Goal: Task Accomplishment & Management: Manage account settings

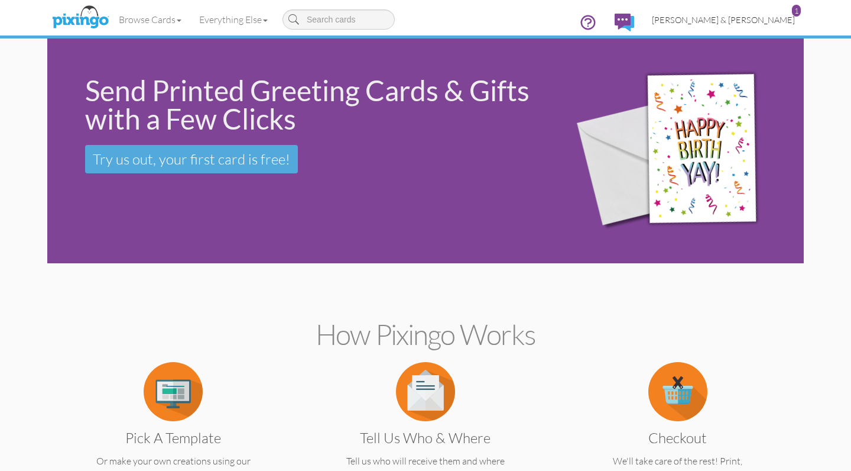
click at [729, 23] on span "[PERSON_NAME] & [PERSON_NAME]" at bounding box center [723, 20] width 143 height 10
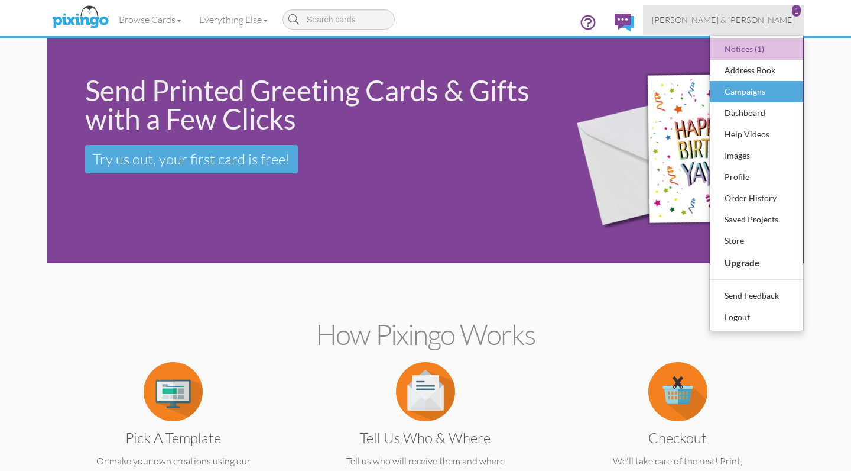
click at [747, 97] on div "Campaigns" at bounding box center [757, 92] width 70 height 18
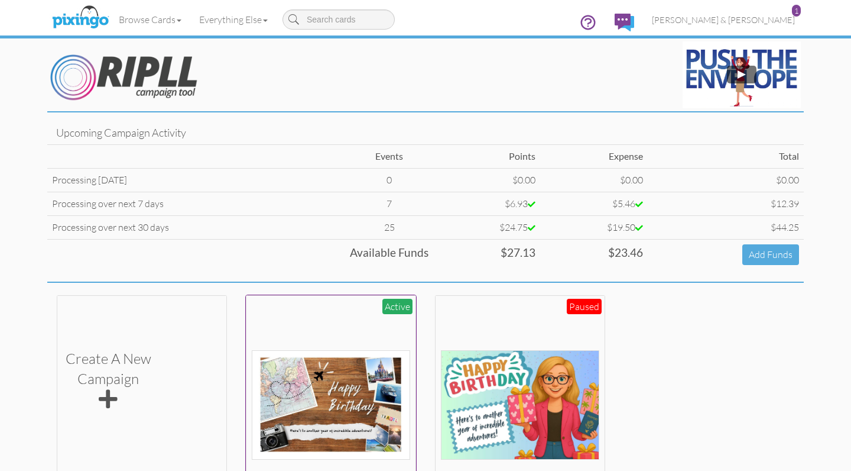
click at [328, 316] on div at bounding box center [331, 379] width 159 height 159
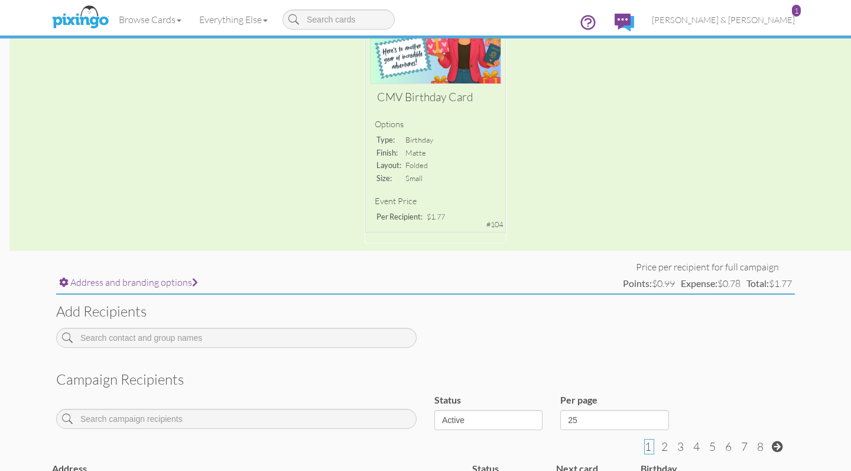
scroll to position [184, 0]
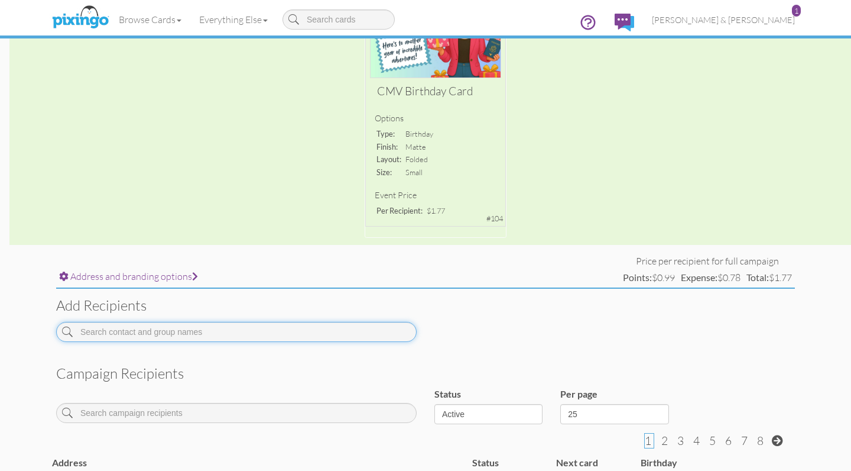
click at [281, 323] on input at bounding box center [236, 332] width 361 height 20
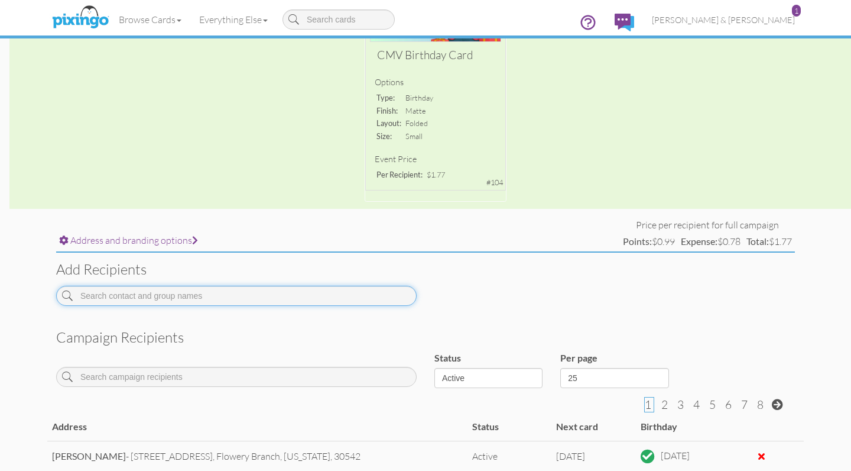
scroll to position [221, 0]
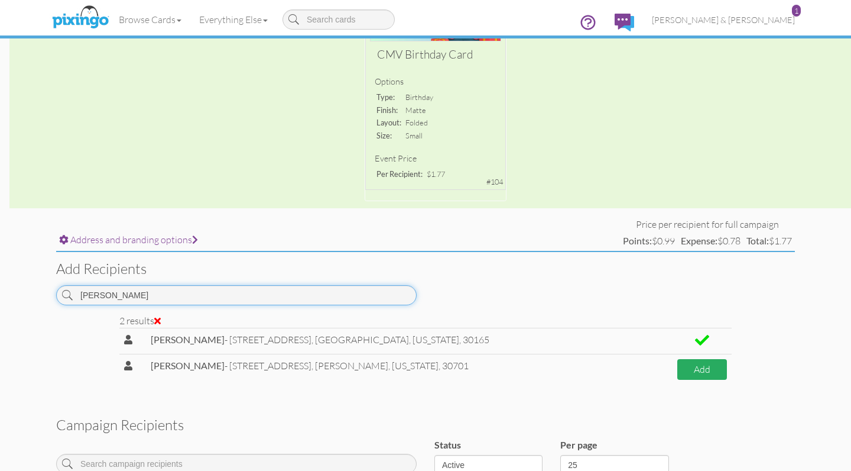
type input "Alicia"
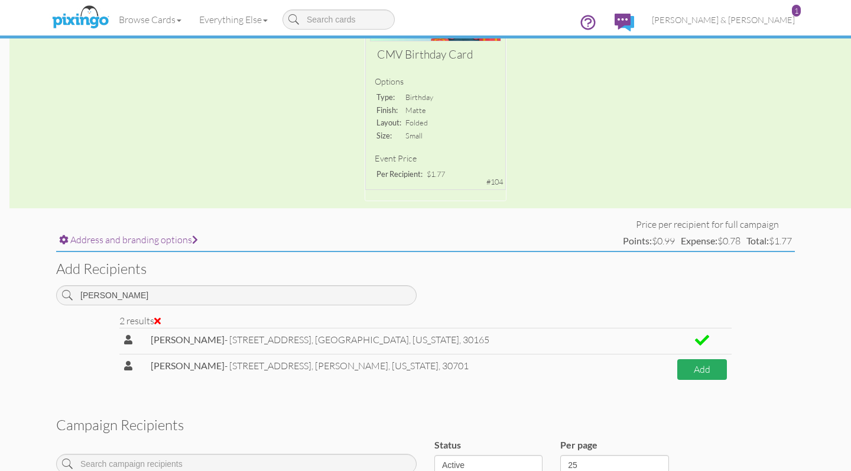
click at [695, 362] on button "Add" at bounding box center [703, 369] width 50 height 21
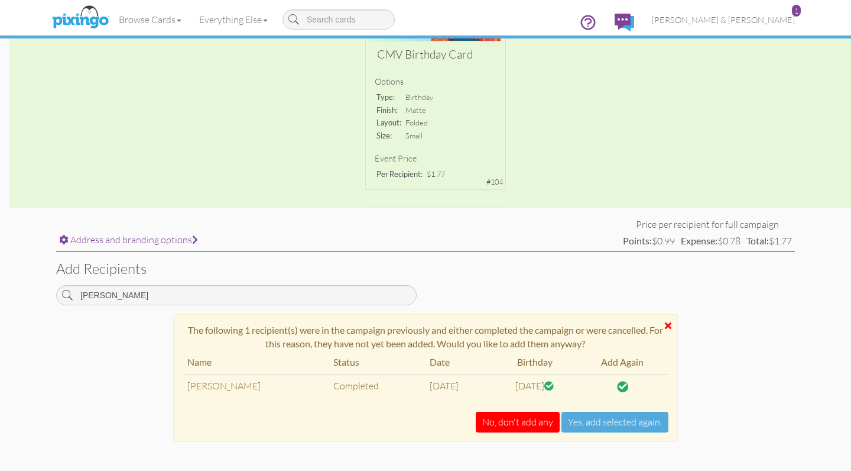
click at [667, 320] on div at bounding box center [668, 324] width 7 height 9
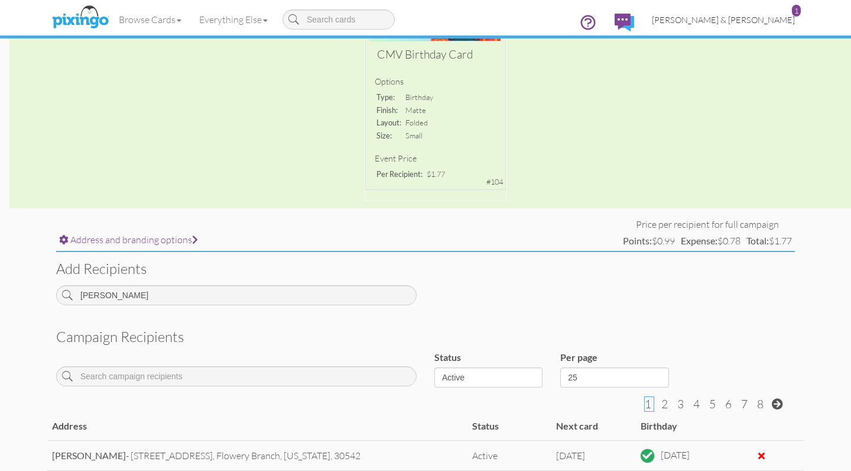
click at [730, 22] on span "[PERSON_NAME] & [PERSON_NAME]" at bounding box center [723, 20] width 143 height 10
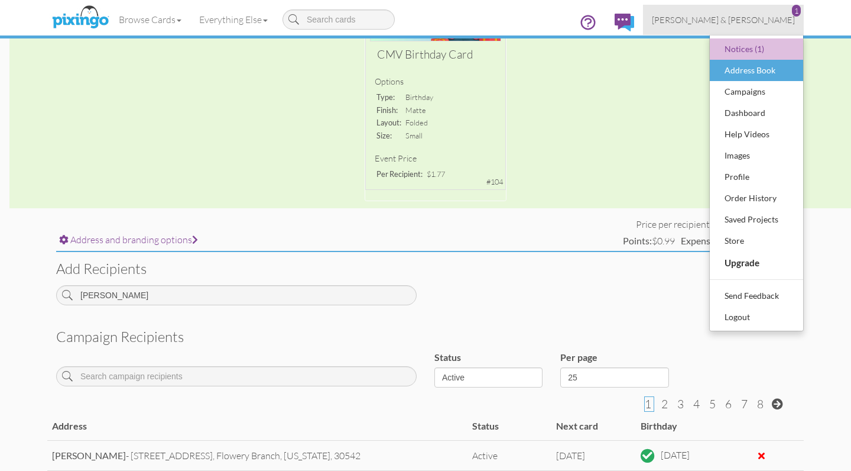
click at [724, 66] on div "Address Book" at bounding box center [757, 70] width 70 height 18
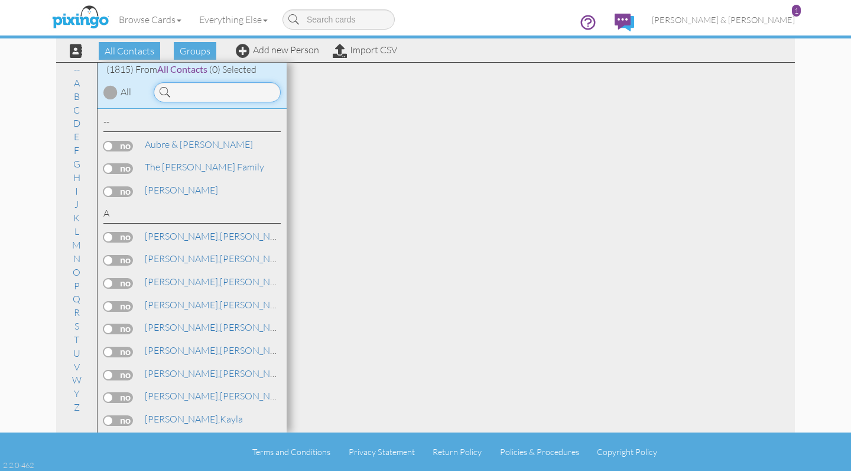
click at [198, 90] on input at bounding box center [217, 92] width 127 height 20
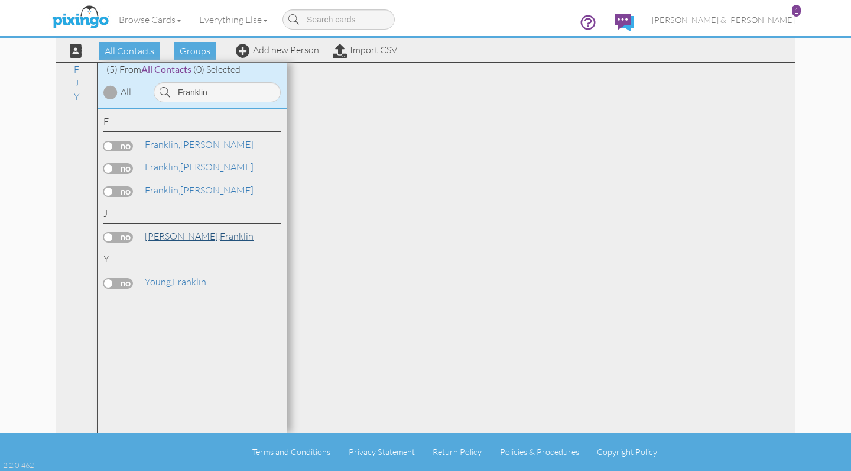
click at [162, 230] on span "[PERSON_NAME]," at bounding box center [182, 236] width 75 height 12
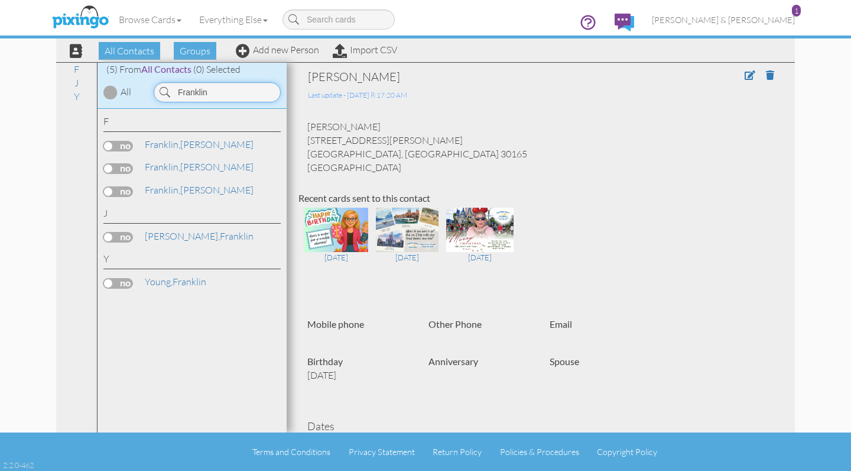
click at [204, 89] on input "Franklin" at bounding box center [217, 92] width 127 height 20
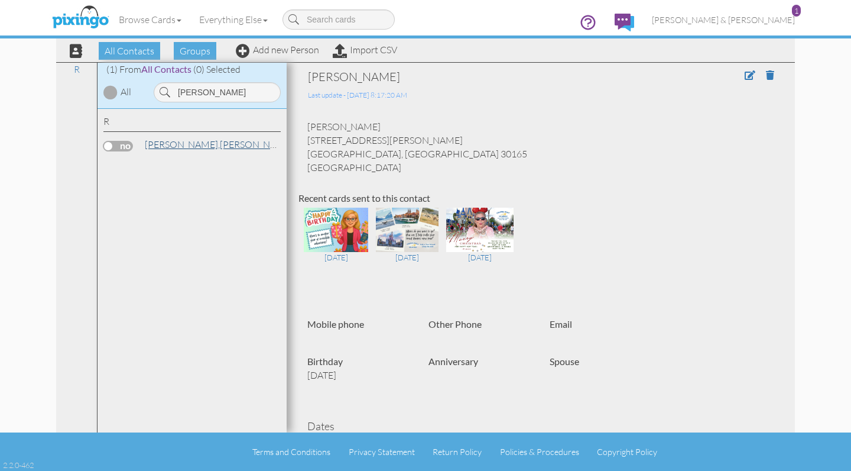
click at [163, 143] on span "[PERSON_NAME]," at bounding box center [182, 144] width 75 height 12
click at [206, 98] on input "Sara Ross" at bounding box center [217, 92] width 127 height 20
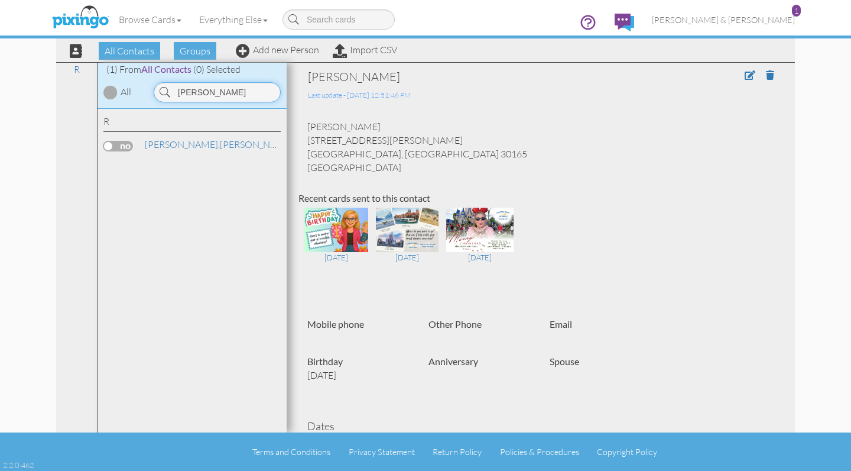
click at [206, 98] on input "Sara Ross" at bounding box center [217, 92] width 127 height 20
click at [189, 147] on link "Sanford, Whitney" at bounding box center [219, 144] width 151 height 14
click at [205, 85] on input "Whitney San" at bounding box center [217, 92] width 127 height 20
click at [211, 91] on input "Whitney San" at bounding box center [217, 92] width 127 height 20
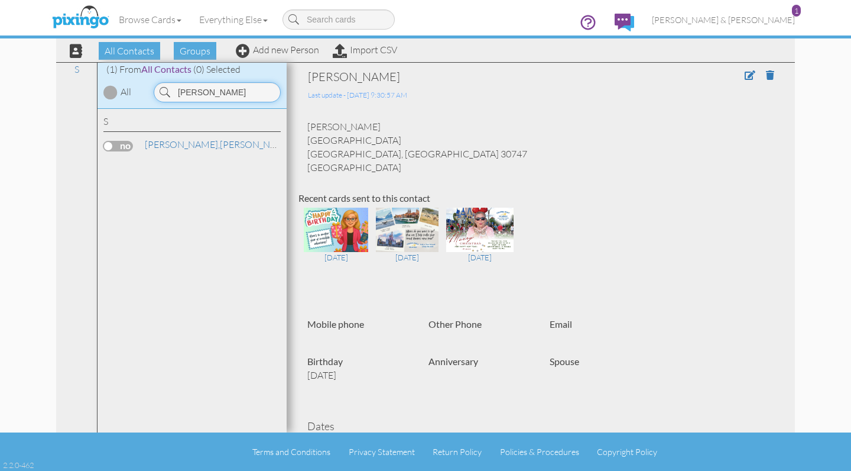
click at [211, 91] on input "Whitney San" at bounding box center [217, 92] width 127 height 20
click at [190, 144] on link "Bowers, Bianca" at bounding box center [219, 144] width 151 height 14
click at [213, 91] on input "Bianc" at bounding box center [217, 92] width 127 height 20
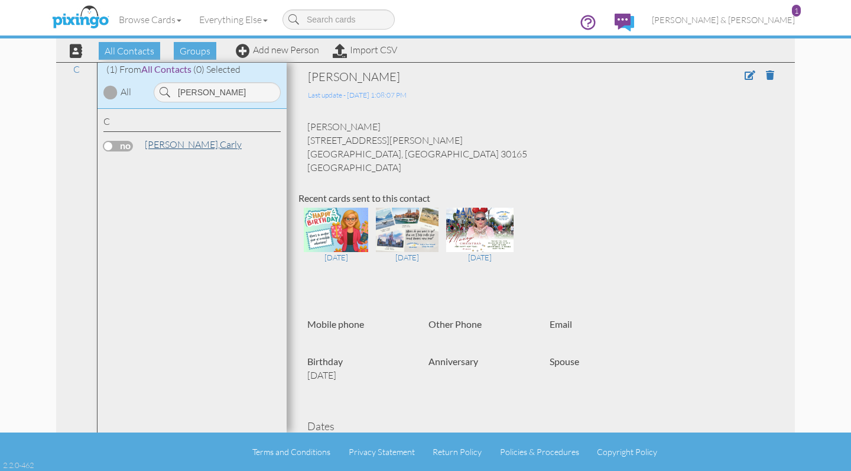
click at [184, 142] on link "Comer, Carly" at bounding box center [193, 144] width 99 height 14
click at [204, 101] on input "Comer" at bounding box center [217, 92] width 127 height 20
click at [195, 145] on link "Howell, Karrington" at bounding box center [205, 144] width 122 height 14
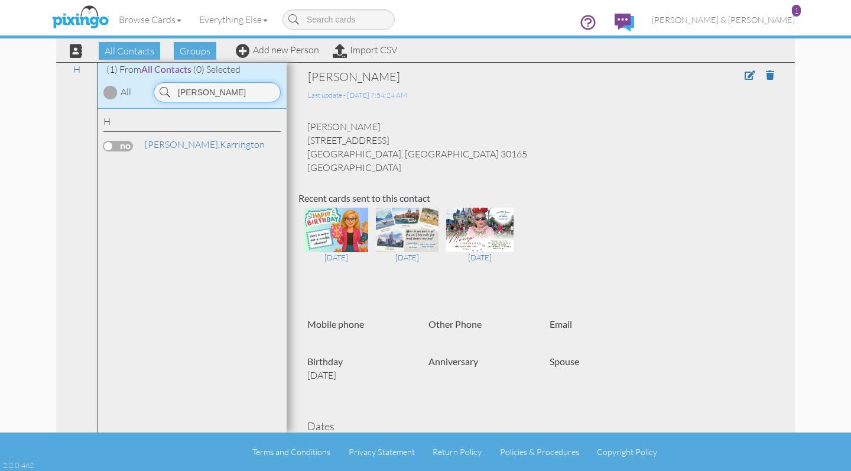
click at [222, 93] on input "Howell" at bounding box center [217, 92] width 127 height 20
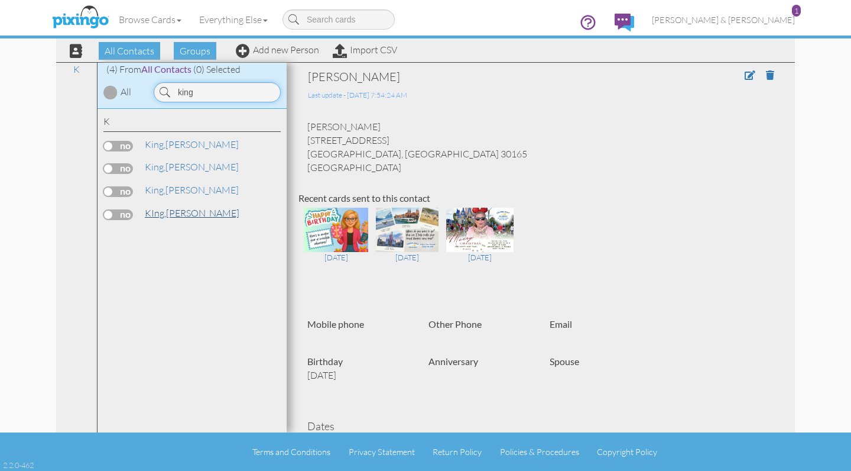
type input "king"
click at [185, 212] on link "KIng, Stacy" at bounding box center [192, 213] width 97 height 14
click at [750, 76] on span at bounding box center [750, 74] width 11 height 9
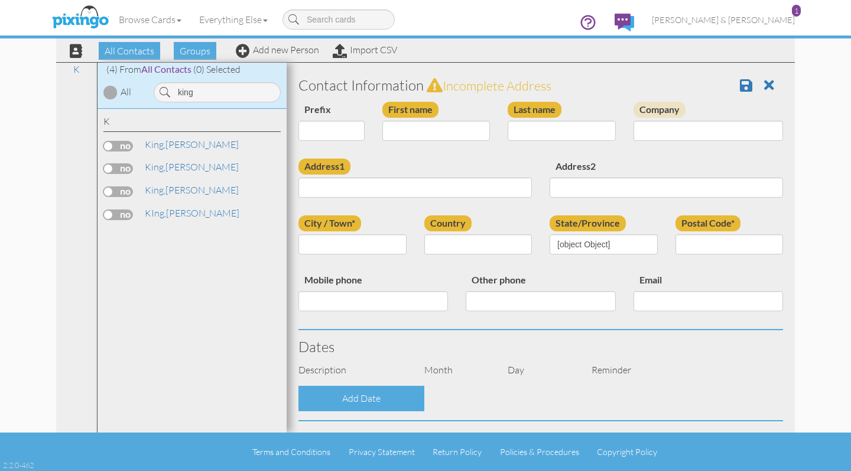
type input "[PERSON_NAME]"
type input "KIng"
type input "[STREET_ADDRESS][PERSON_NAME]"
type input "Rome"
type input "30165"
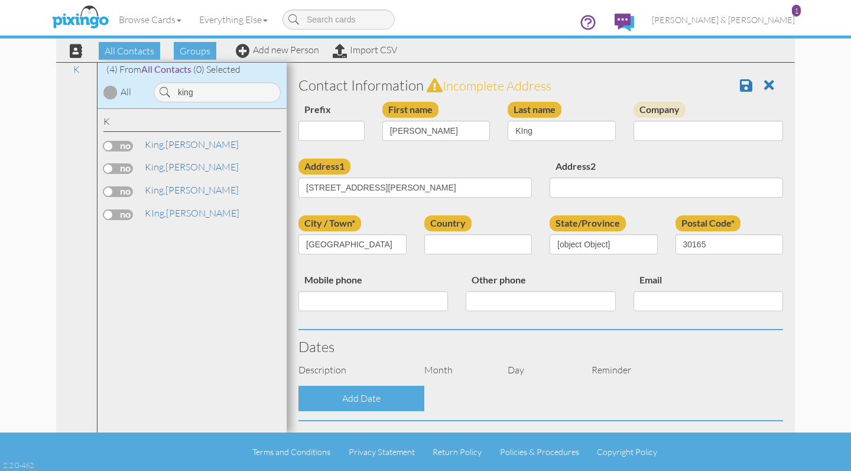
select select "object:15210"
select select "object:15455"
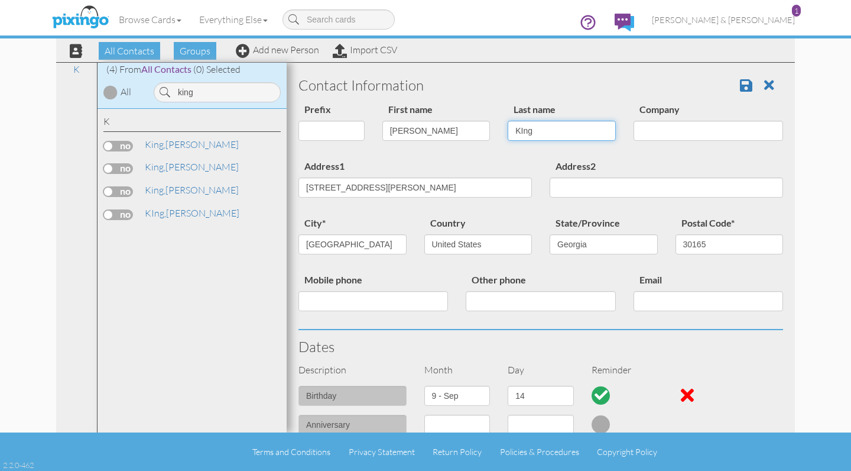
click at [523, 131] on input "KIng" at bounding box center [562, 131] width 108 height 20
type input "King"
click at [596, 151] on div "Prefix Dr. Mr. Mrs. First name Stacy Last name King Company" at bounding box center [541, 130] width 503 height 57
click at [738, 85] on h3 "Contact Information" at bounding box center [541, 84] width 485 height 15
click at [746, 83] on span at bounding box center [746, 85] width 12 height 14
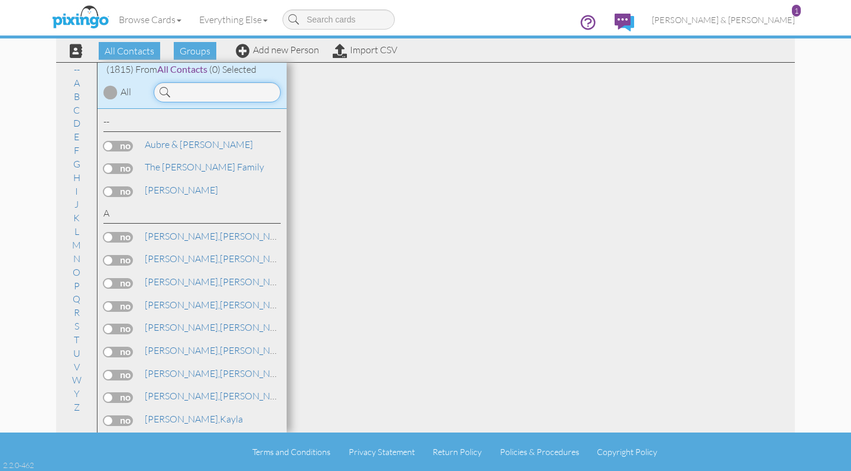
click at [197, 92] on input at bounding box center [217, 92] width 127 height 20
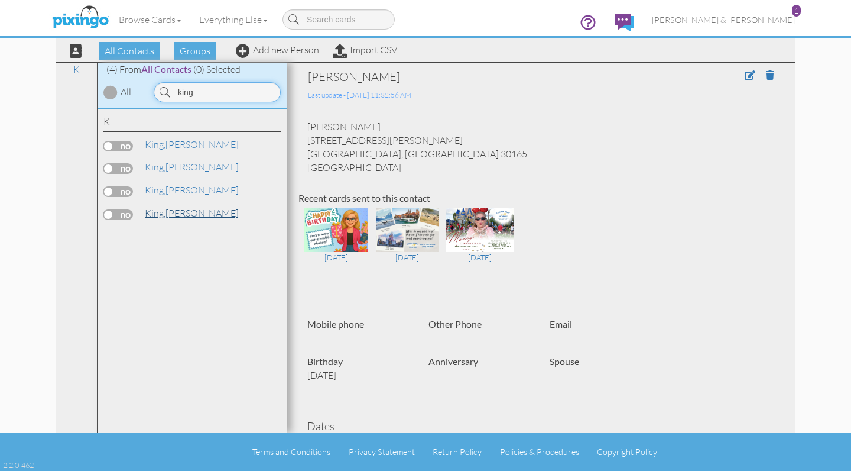
type input "king"
click at [166, 207] on span "King," at bounding box center [155, 213] width 21 height 12
click at [221, 90] on input "king" at bounding box center [217, 92] width 127 height 20
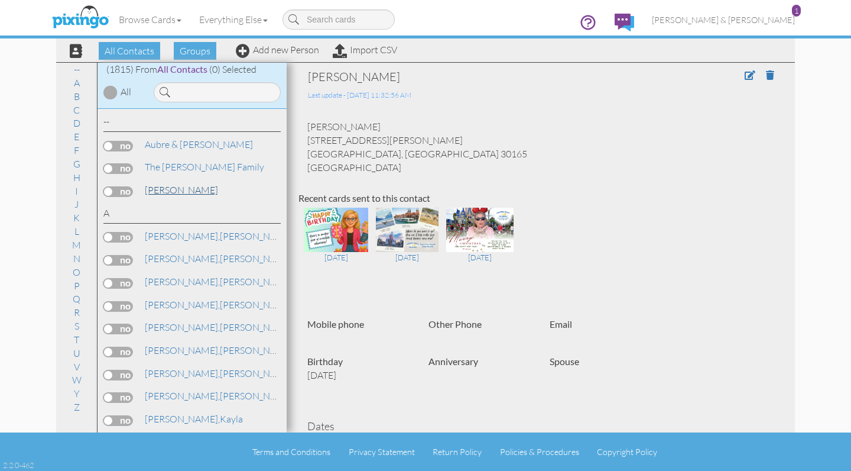
click at [188, 189] on link "[PERSON_NAME]" at bounding box center [182, 190] width 76 height 14
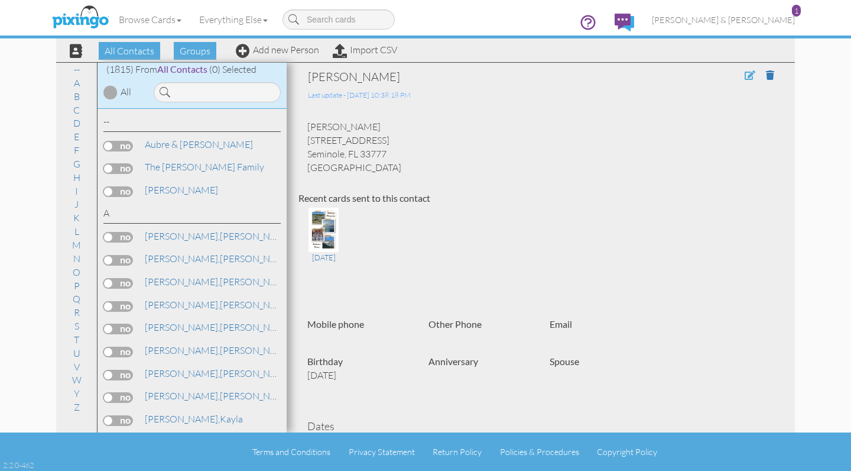
click at [749, 73] on span at bounding box center [750, 74] width 11 height 9
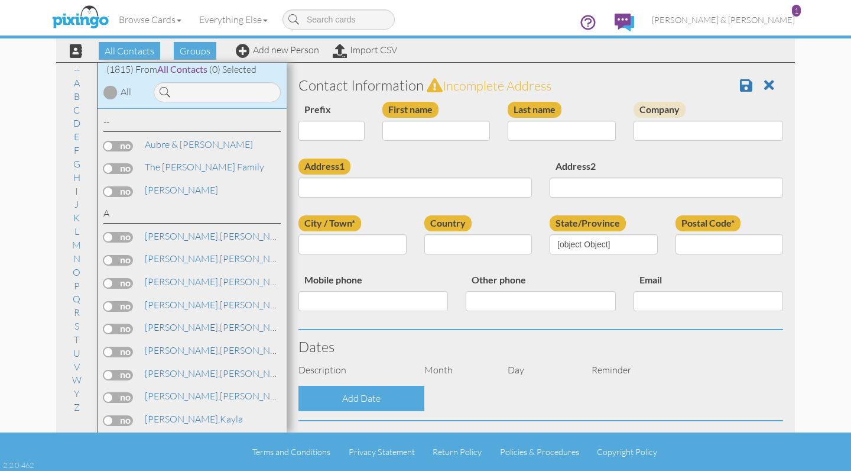
type input "[PERSON_NAME]"
type input "[STREET_ADDRESS]"
type input "Seminole"
type input "33777"
select select "object:9466"
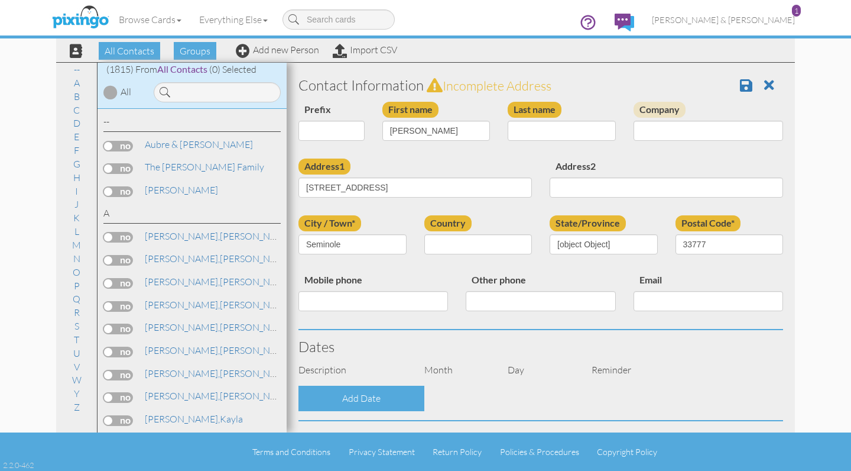
select select "object:9711"
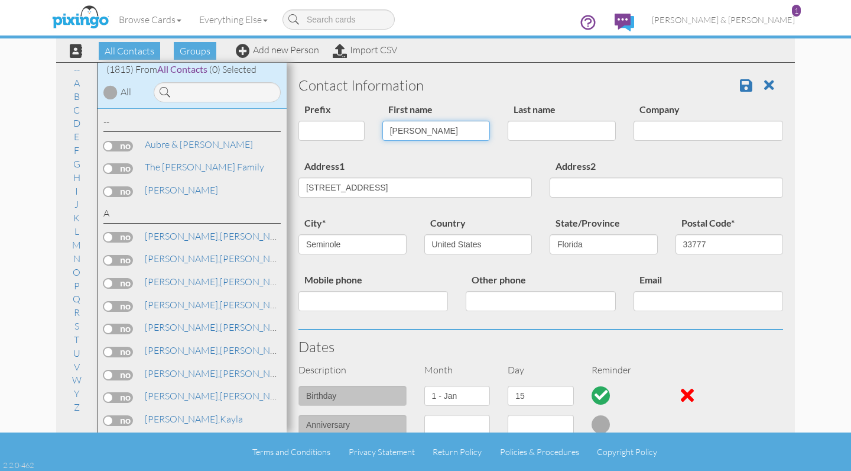
drag, startPoint x: 432, startPoint y: 130, endPoint x: 384, endPoint y: 131, distance: 47.9
click at [384, 131] on input "[PERSON_NAME]" at bounding box center [437, 131] width 108 height 20
click at [249, 87] on input at bounding box center [217, 92] width 127 height 20
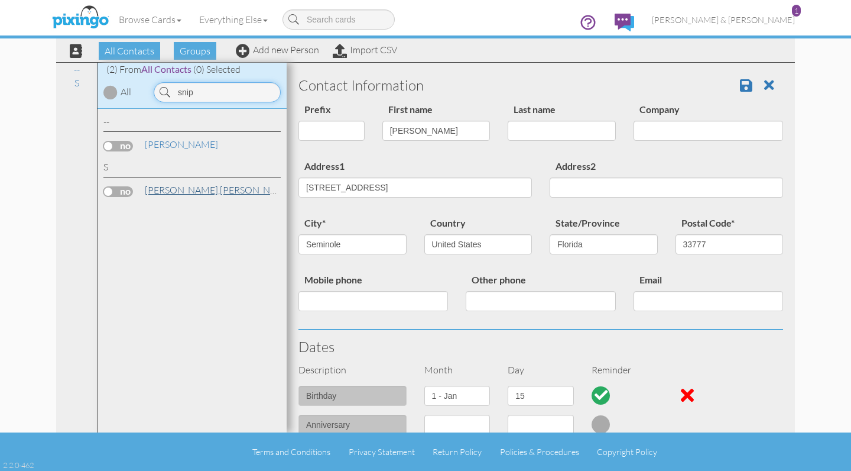
type input "snip"
click at [192, 187] on link "[PERSON_NAME]" at bounding box center [219, 190] width 151 height 14
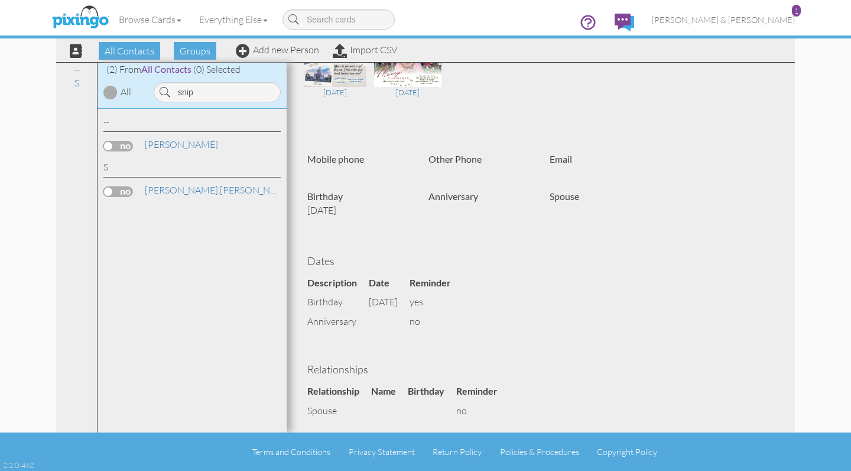
scroll to position [155, 0]
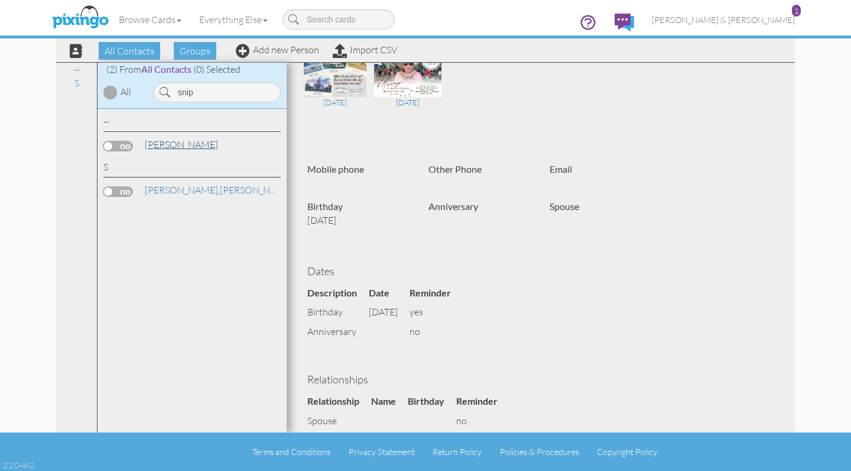
click at [202, 138] on link "[PERSON_NAME]" at bounding box center [182, 144] width 76 height 14
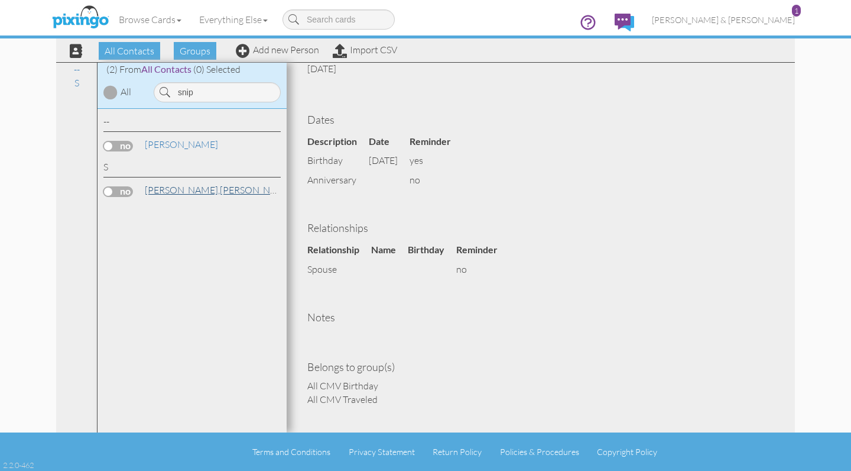
click at [198, 190] on link "[PERSON_NAME]" at bounding box center [219, 190] width 151 height 14
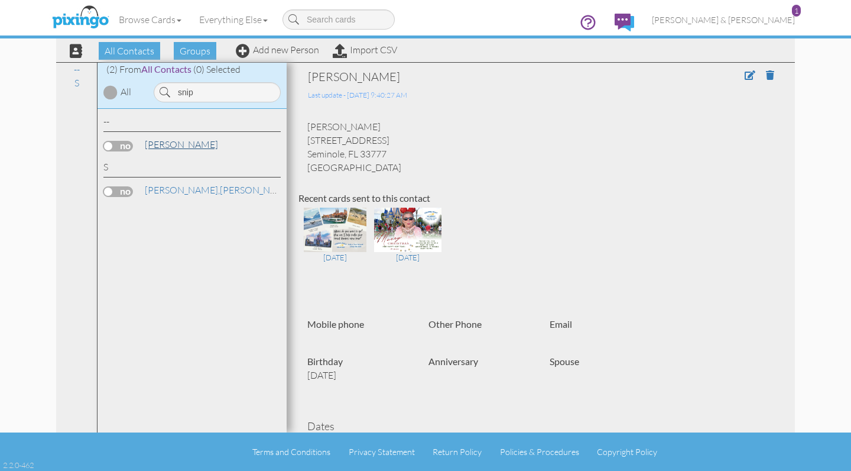
click at [177, 142] on link "[PERSON_NAME]" at bounding box center [182, 144] width 76 height 14
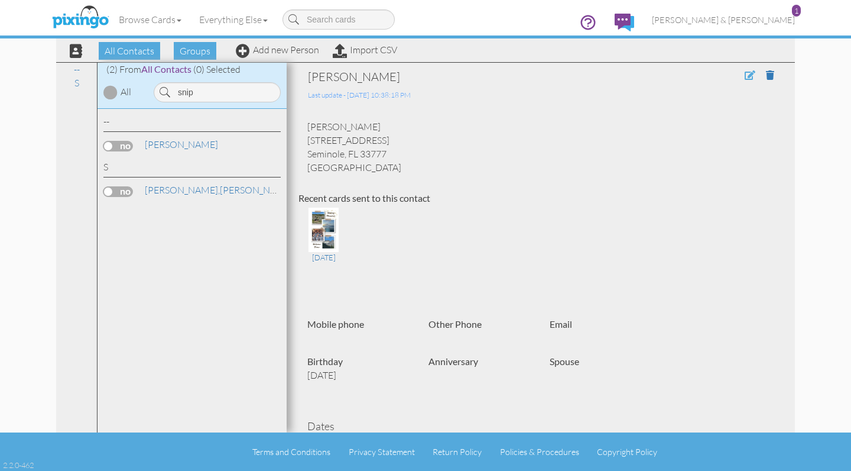
click at [750, 73] on span at bounding box center [750, 74] width 11 height 9
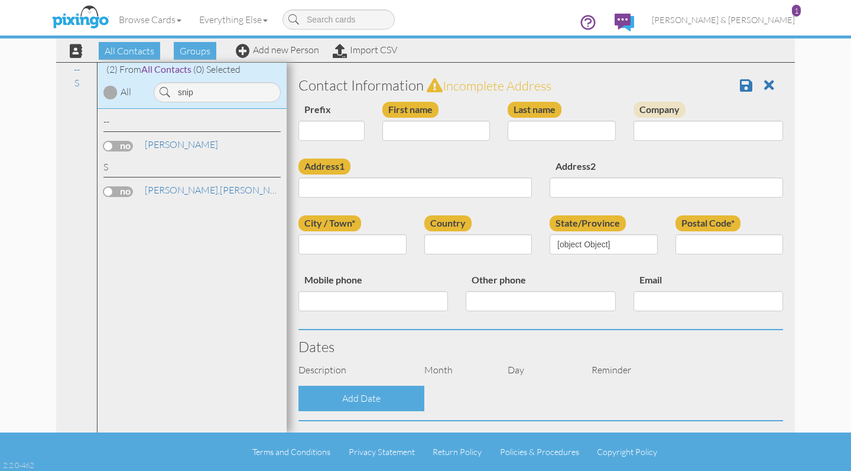
type input "[PERSON_NAME]"
type input "[STREET_ADDRESS]"
type input "Seminole"
type input "33777"
select select "object:9466"
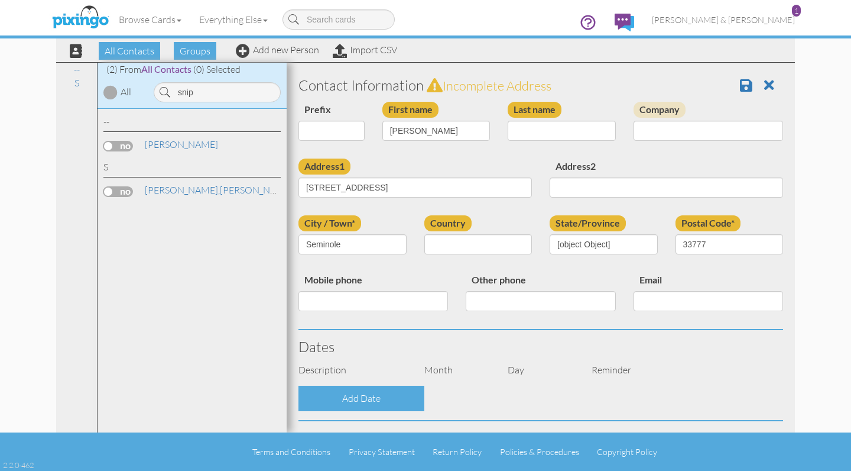
select select "object:9711"
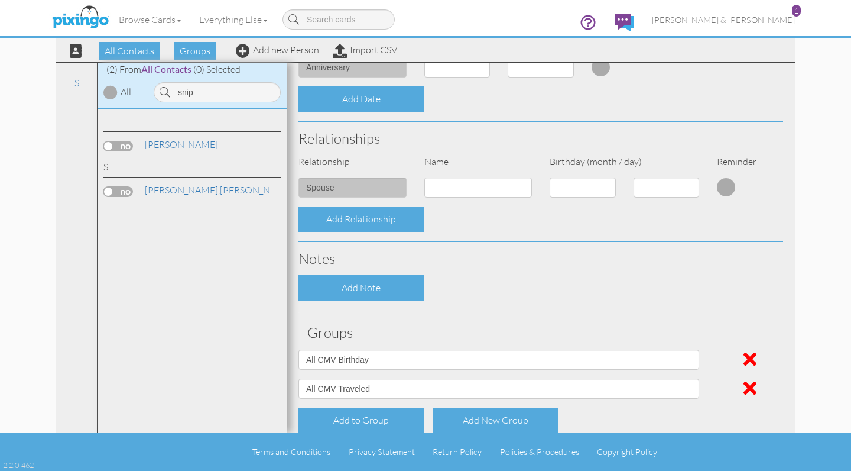
scroll to position [395, 0]
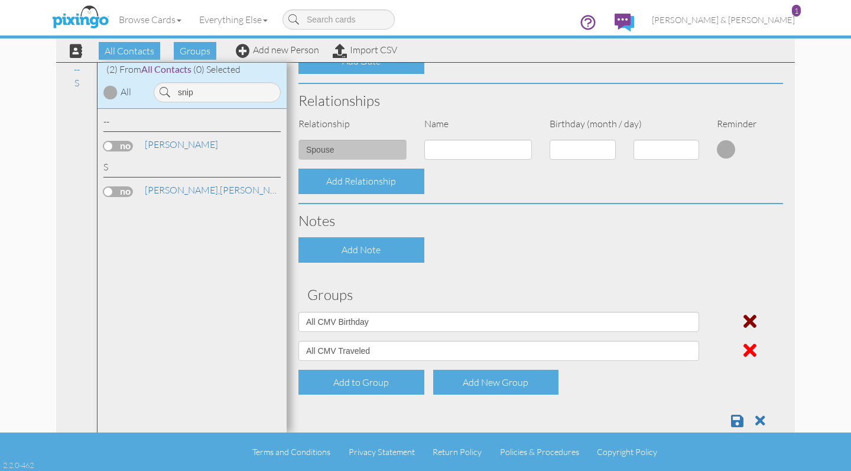
click at [747, 316] on span at bounding box center [750, 321] width 13 height 19
select select "object:9457"
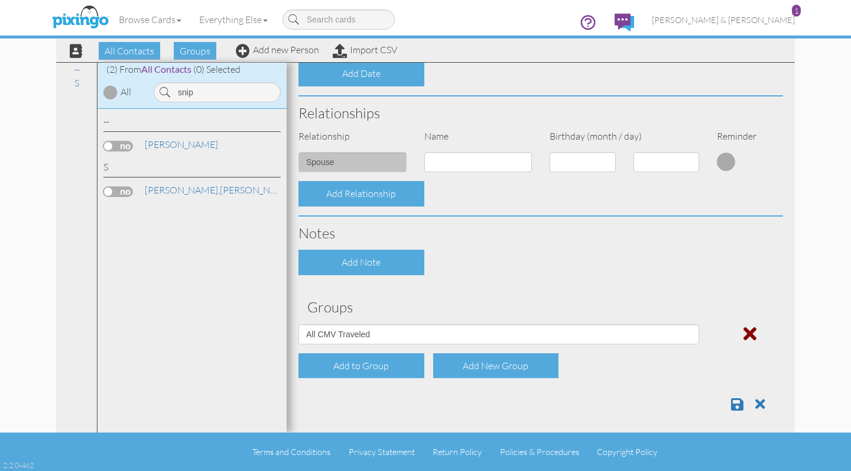
click at [750, 330] on span at bounding box center [750, 333] width 13 height 19
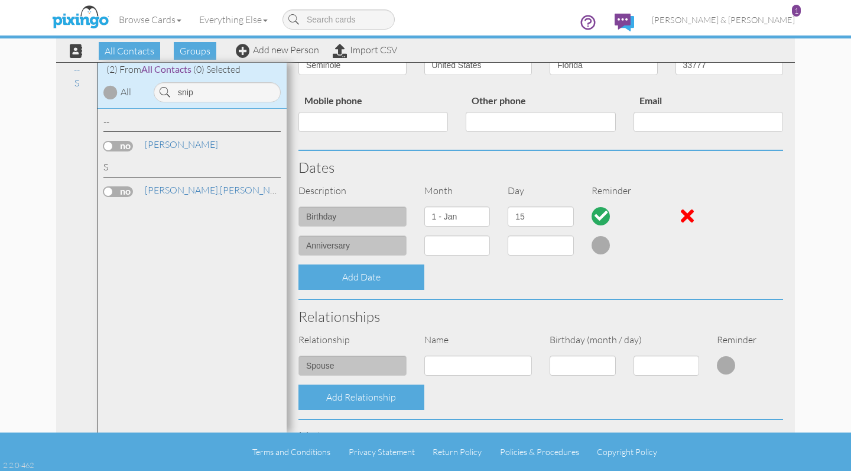
scroll to position [111, 0]
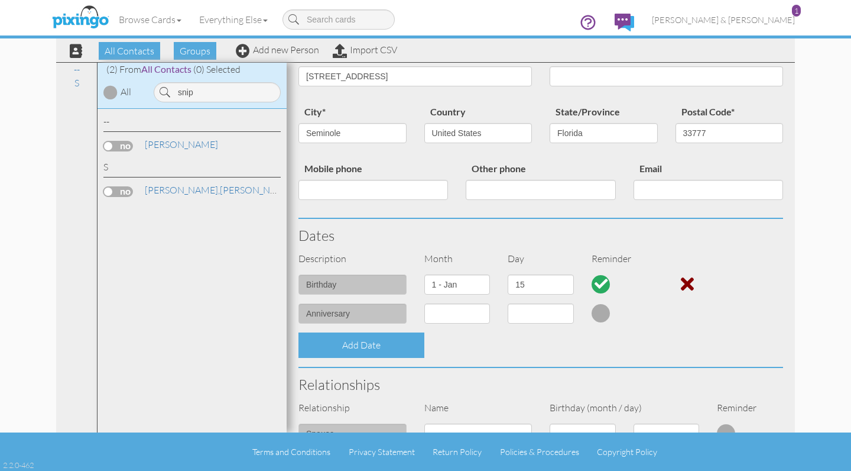
click at [688, 278] on div at bounding box center [687, 283] width 13 height 19
select select "?"
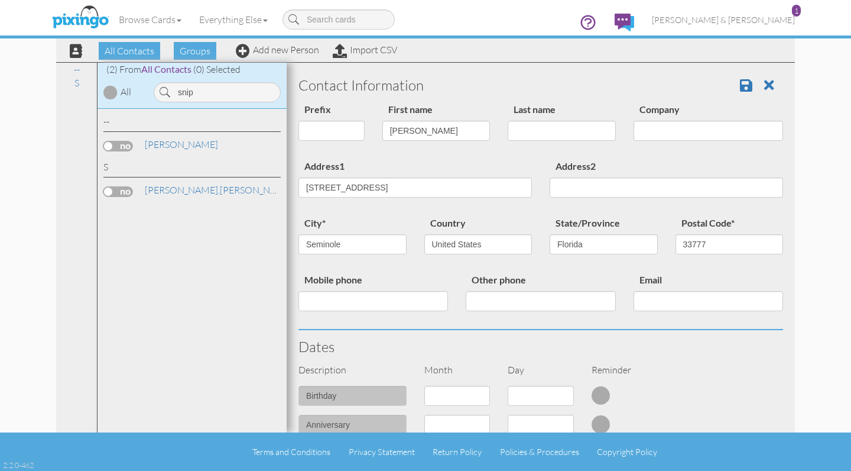
scroll to position [0, 0]
click at [743, 87] on span at bounding box center [746, 85] width 12 height 14
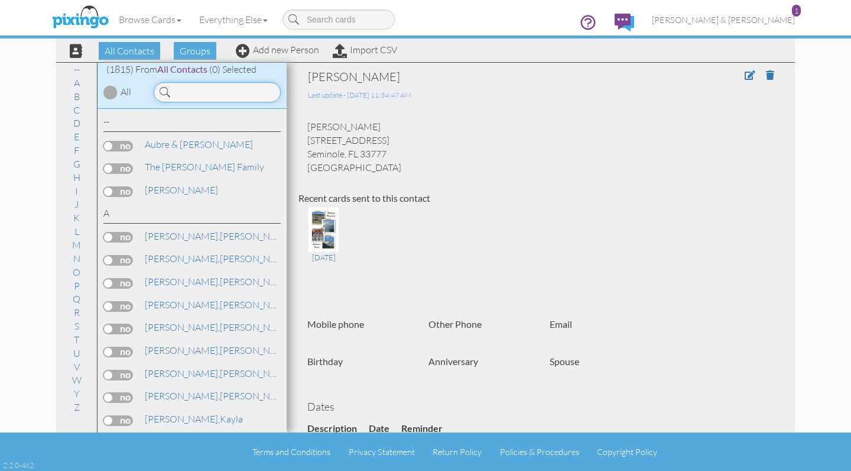
click at [232, 86] on input at bounding box center [217, 92] width 127 height 20
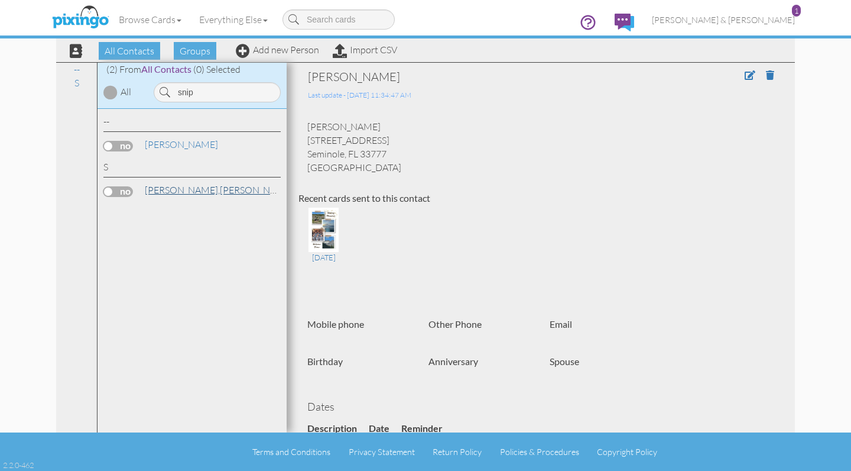
click at [179, 192] on link "[PERSON_NAME]" at bounding box center [219, 190] width 151 height 14
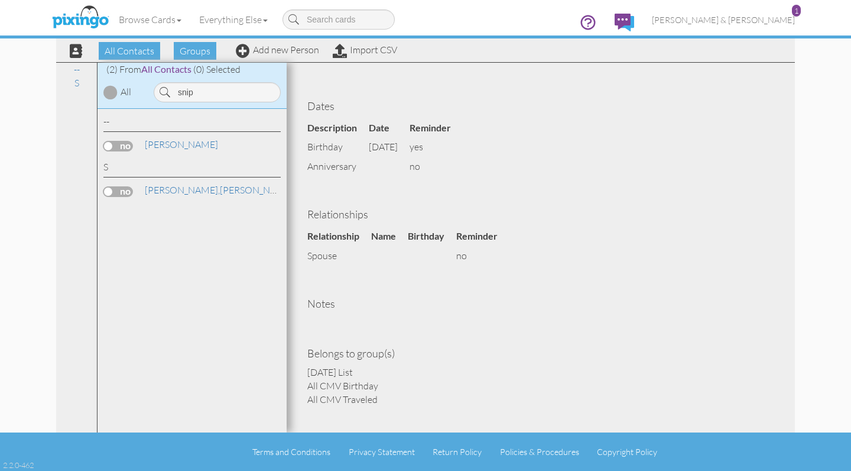
scroll to position [319, 0]
click at [200, 93] on input "snip" at bounding box center [217, 92] width 127 height 20
click at [162, 145] on span "[PERSON_NAME]," at bounding box center [182, 144] width 75 height 12
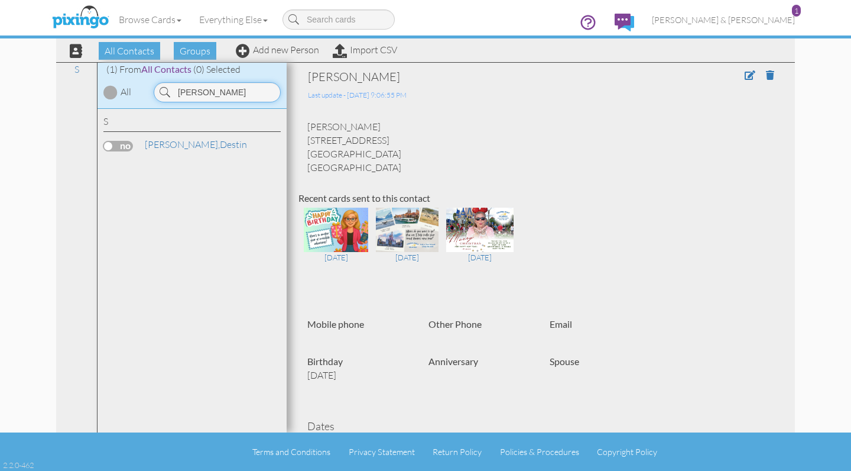
click at [219, 93] on input "sutton" at bounding box center [217, 92] width 127 height 20
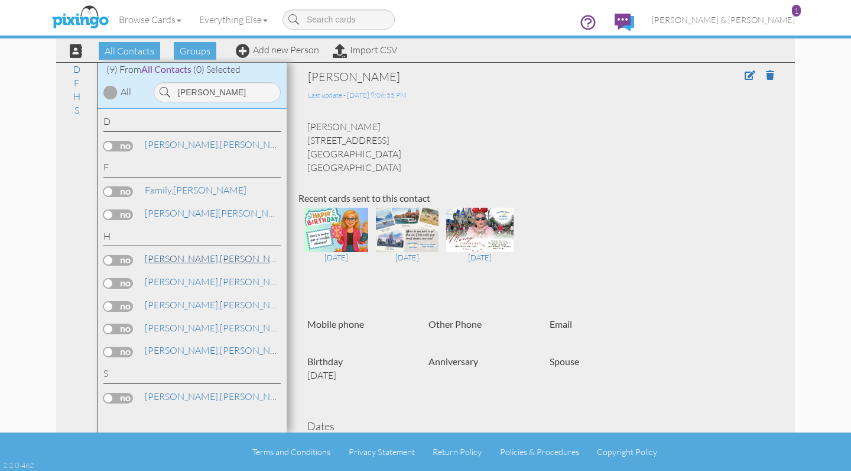
click at [195, 260] on link "Howard, Ashley" at bounding box center [219, 258] width 151 height 14
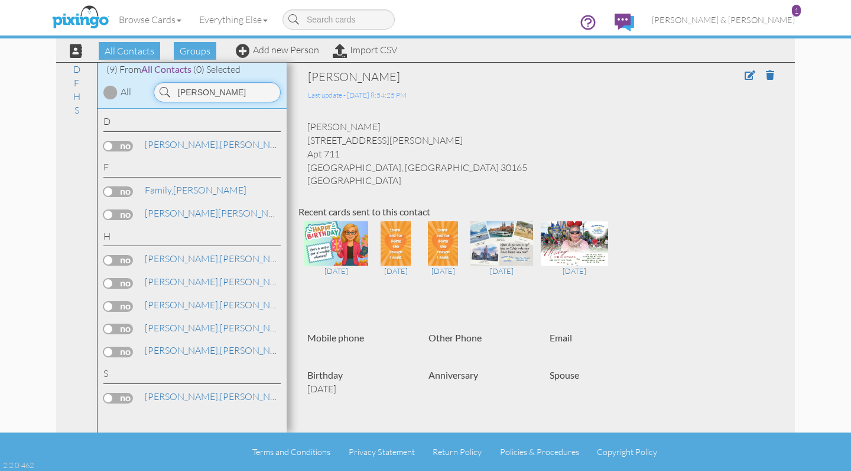
click at [223, 89] on input "howard" at bounding box center [217, 92] width 127 height 20
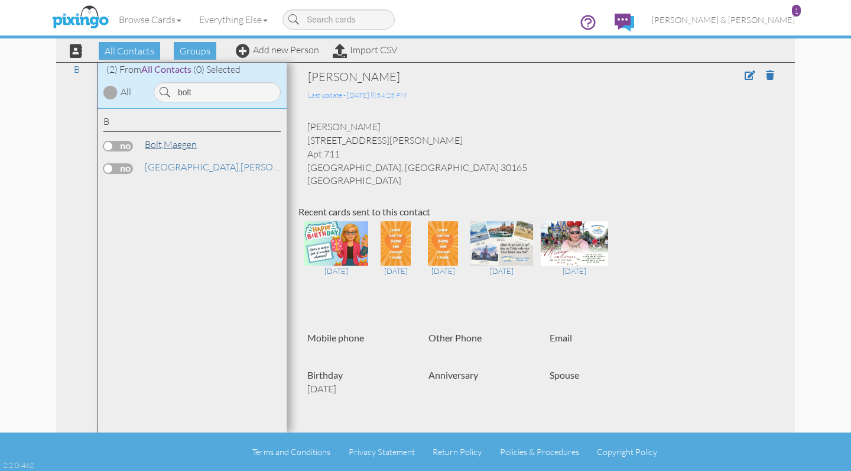
click at [186, 144] on link "Bolt, Maegen" at bounding box center [171, 144] width 54 height 14
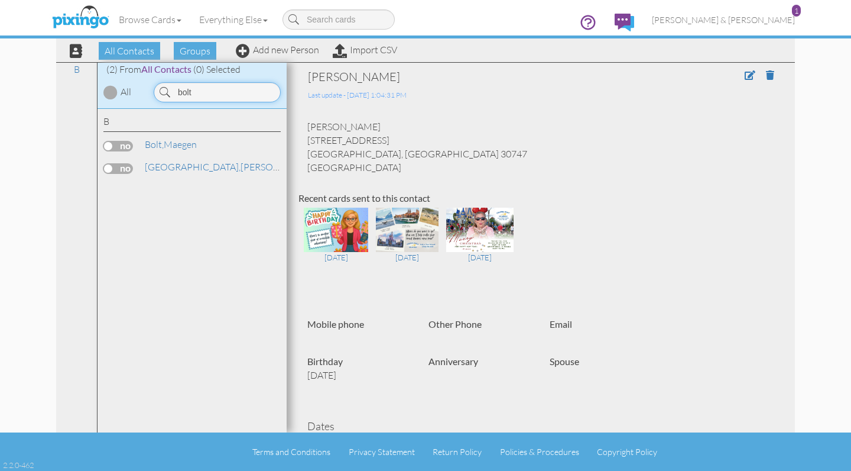
click at [202, 95] on input "bolt" at bounding box center [217, 92] width 127 height 20
drag, startPoint x: 198, startPoint y: 111, endPoint x: 186, endPoint y: 142, distance: 34.3
click at [186, 142] on link "Beatty, Lauren" at bounding box center [197, 144] width 106 height 14
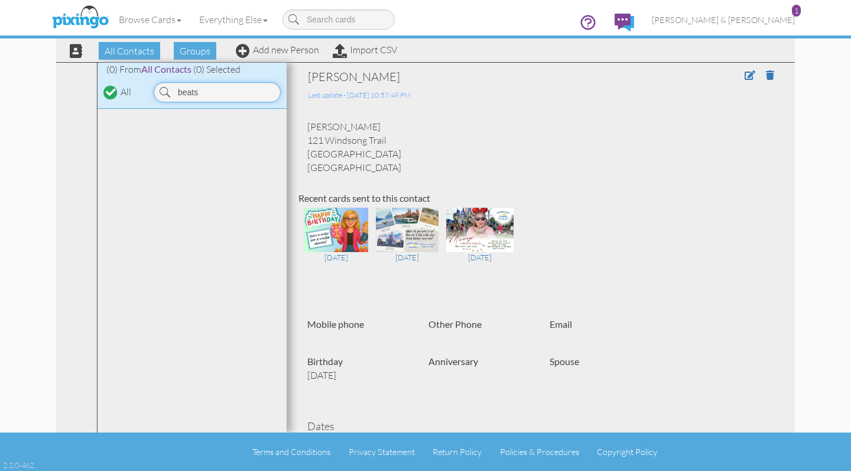
click at [210, 91] on input "beats" at bounding box center [217, 92] width 127 height 20
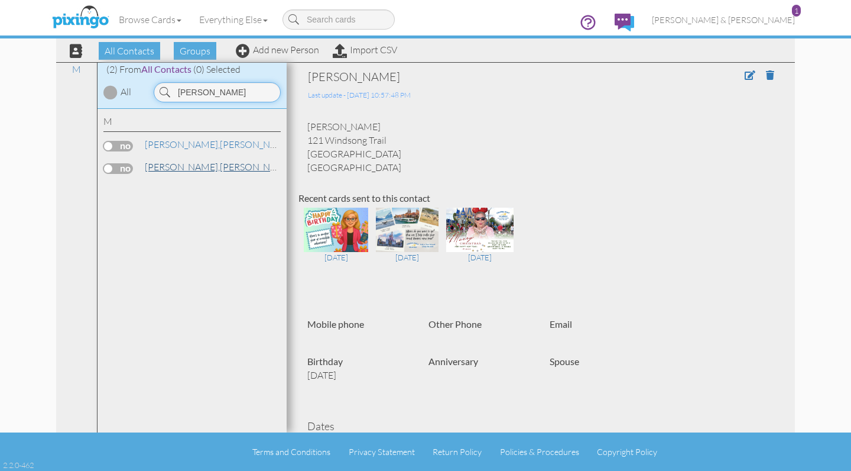
type input "maner"
click at [163, 168] on span "[PERSON_NAME]," at bounding box center [182, 167] width 75 height 12
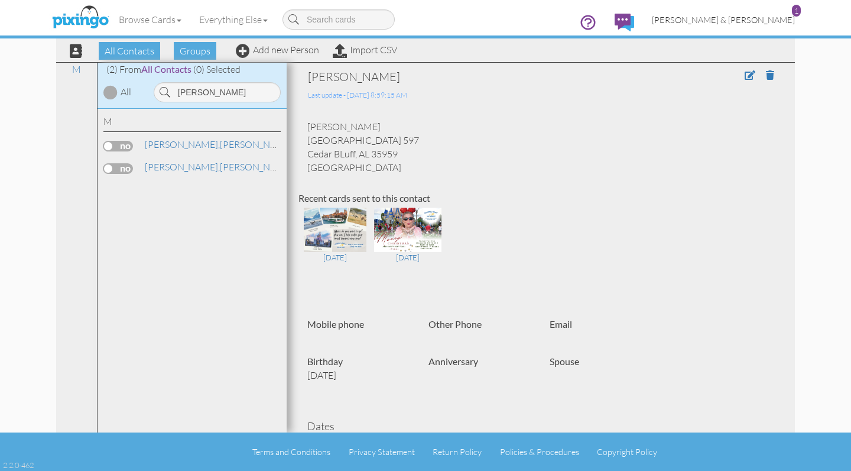
click at [753, 19] on span "[PERSON_NAME] & [PERSON_NAME]" at bounding box center [723, 20] width 143 height 10
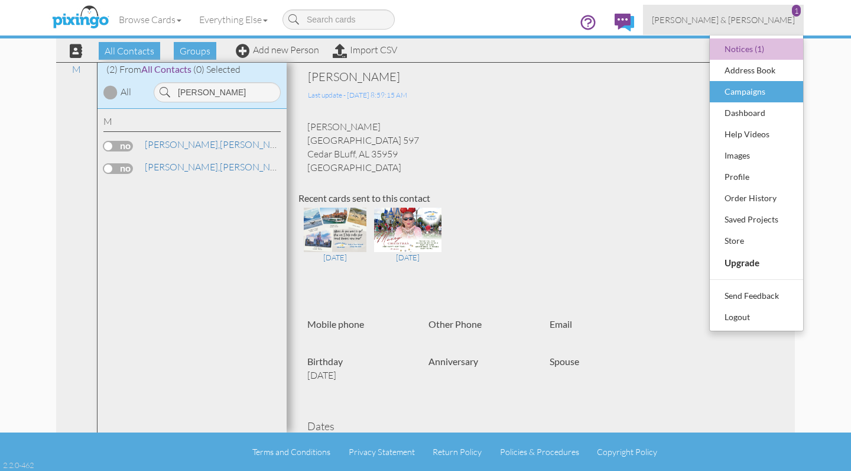
click at [745, 93] on div "Campaigns" at bounding box center [757, 92] width 70 height 18
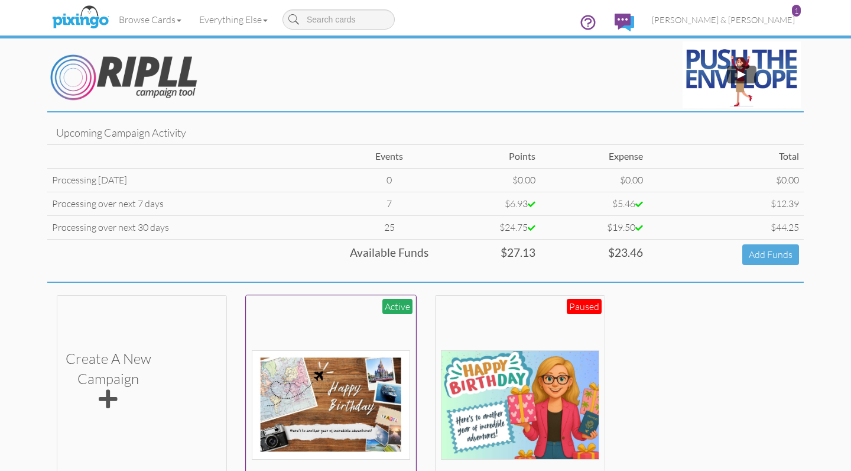
click at [294, 307] on div at bounding box center [331, 379] width 159 height 159
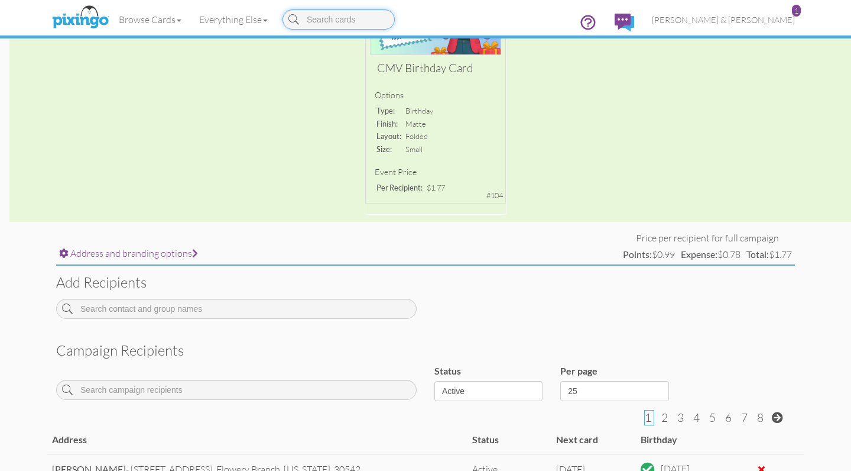
scroll to position [276, 0]
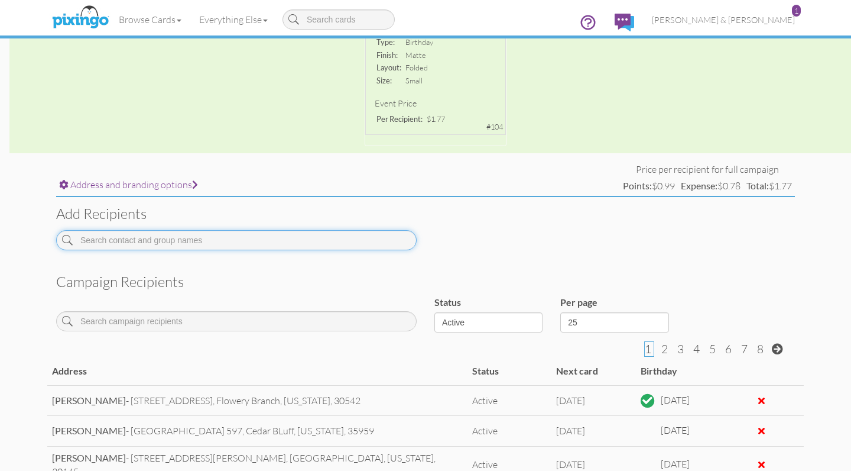
click at [234, 237] on input at bounding box center [236, 240] width 361 height 20
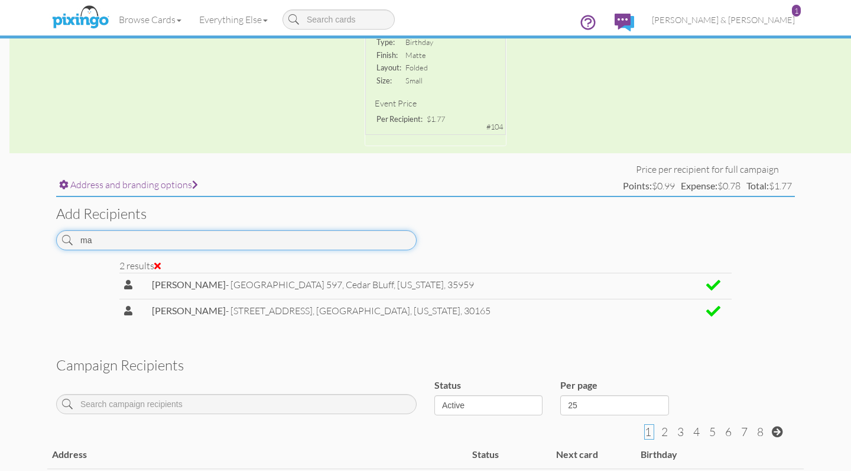
type input "m"
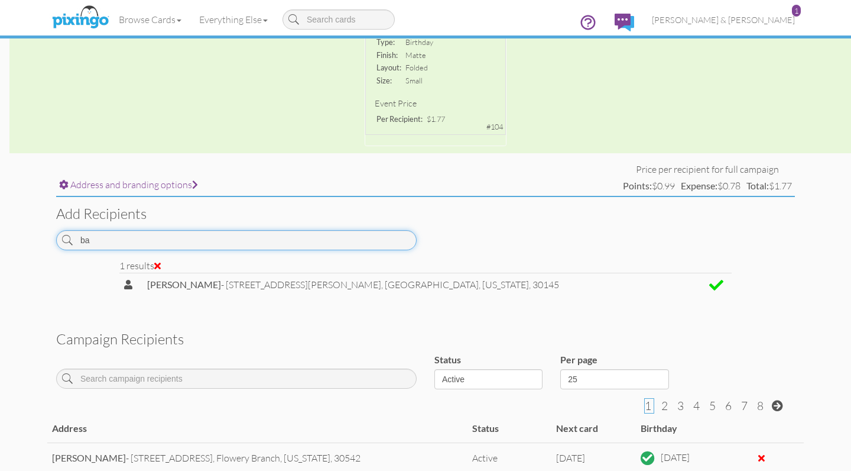
type input "b"
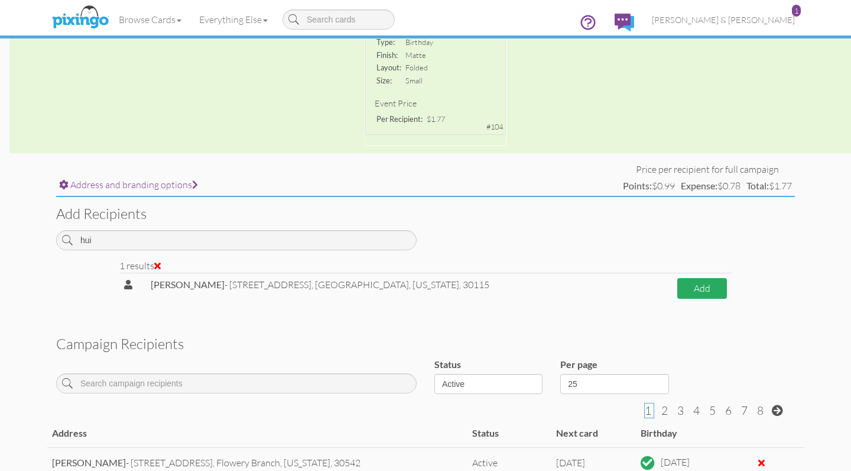
click at [685, 287] on button "Add" at bounding box center [703, 288] width 50 height 21
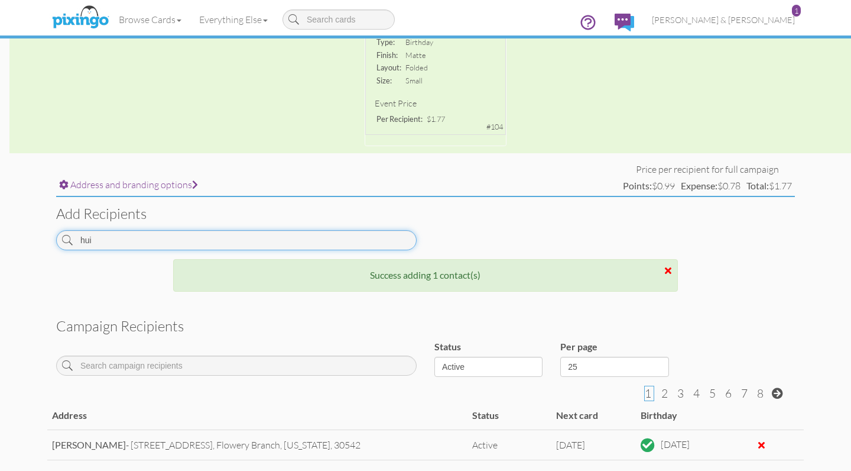
click at [217, 240] on input "hui" at bounding box center [236, 240] width 361 height 20
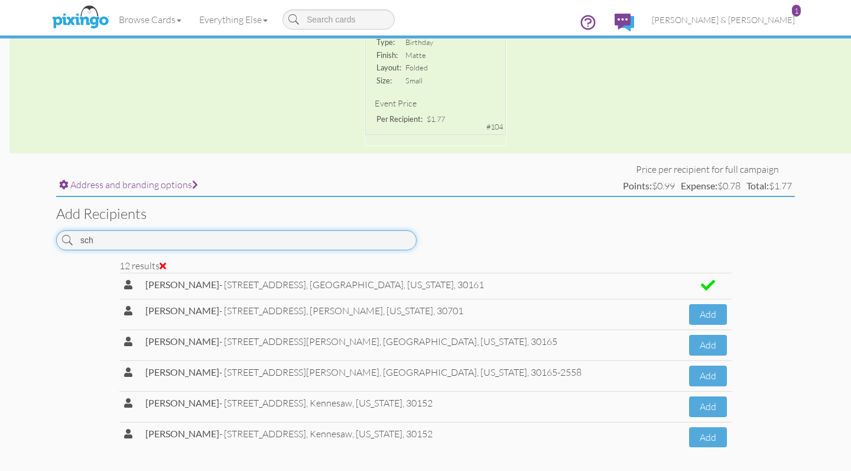
click at [163, 234] on input "sch" at bounding box center [236, 240] width 361 height 20
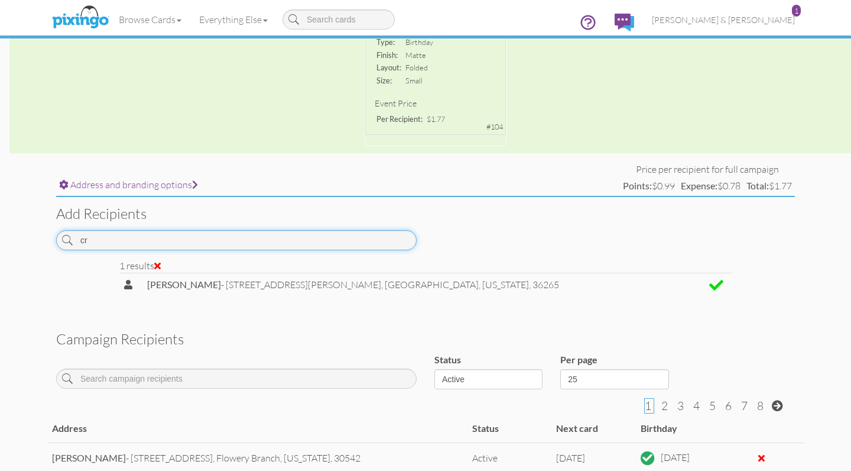
type input "c"
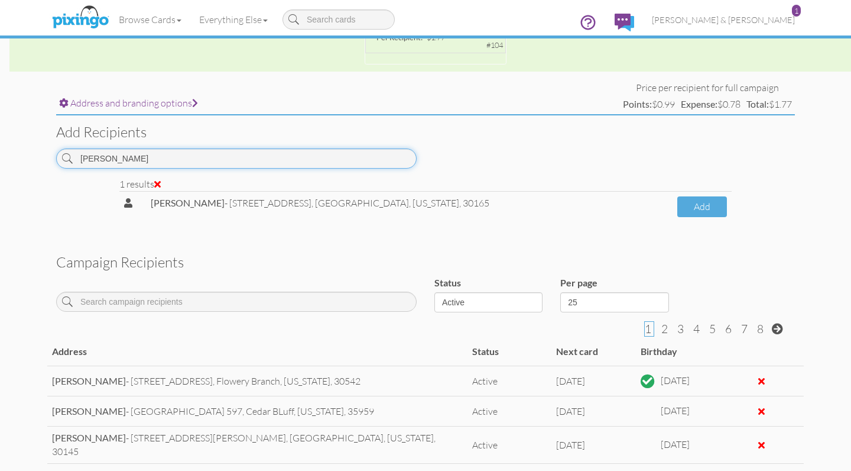
scroll to position [361, 0]
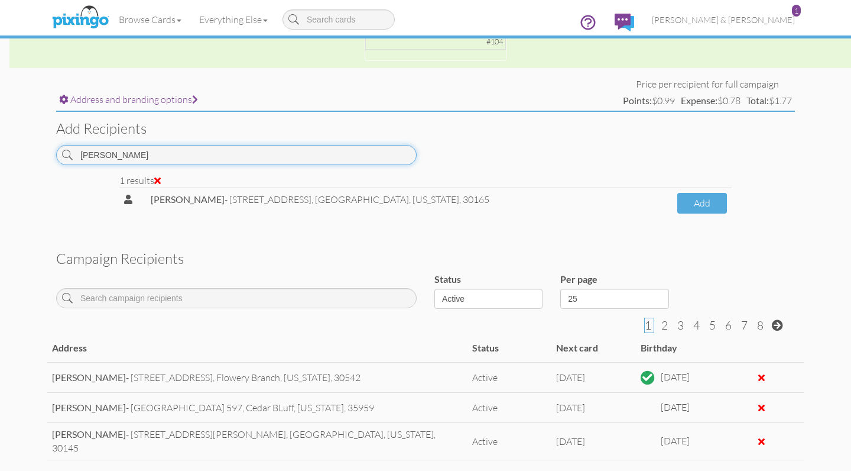
type input "howe"
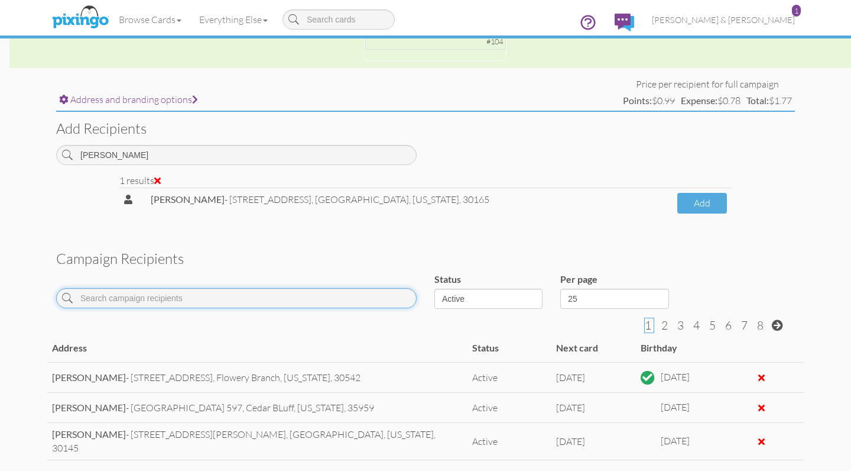
click at [242, 297] on input at bounding box center [236, 298] width 361 height 20
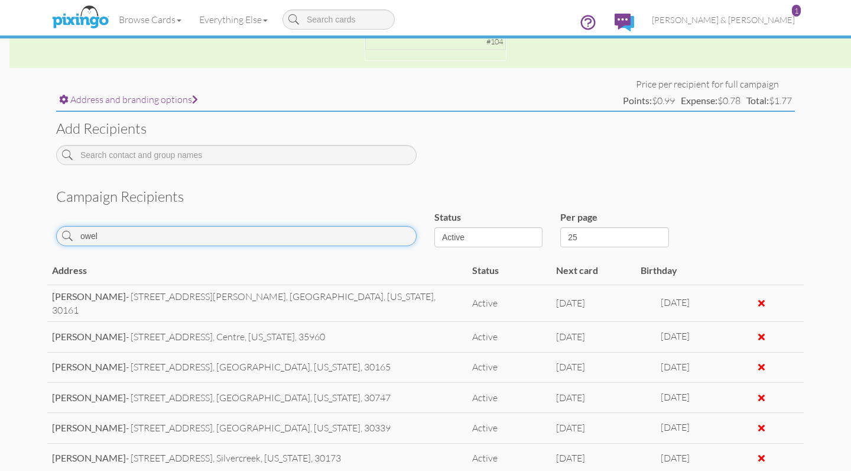
scroll to position [339, 0]
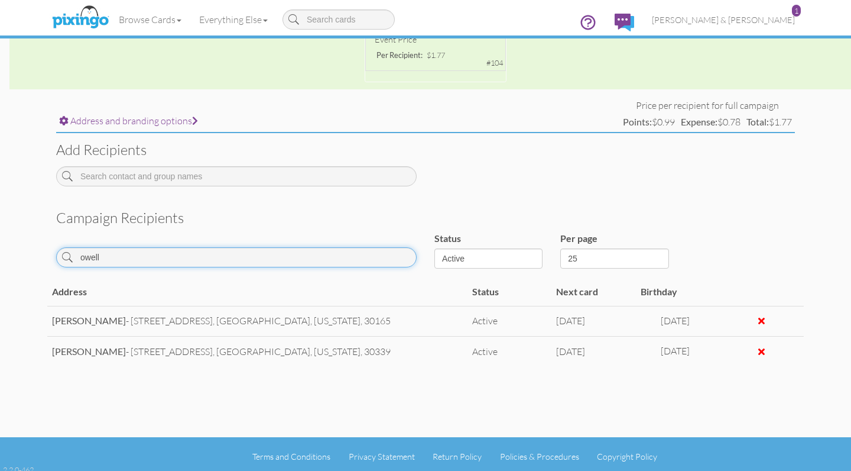
type input "well"
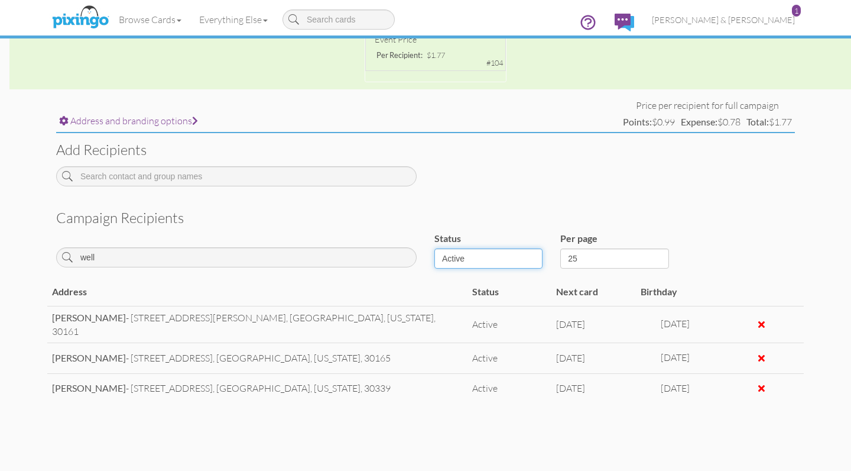
select select "object:10506"
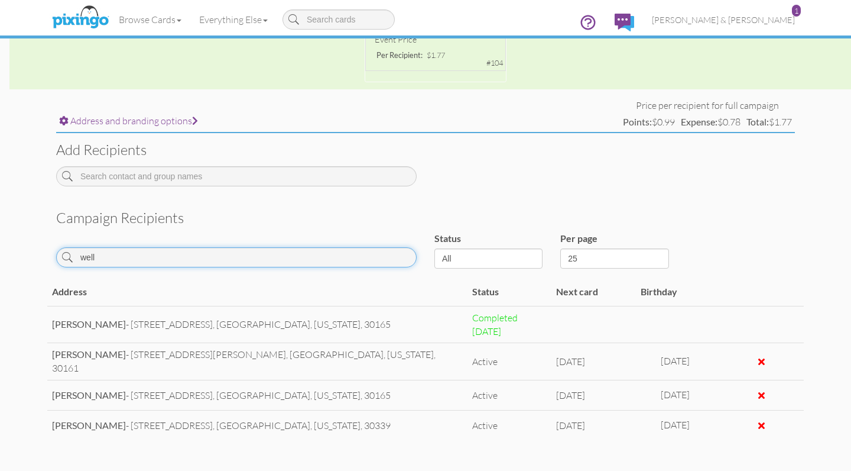
click at [113, 252] on input "well" at bounding box center [236, 257] width 361 height 20
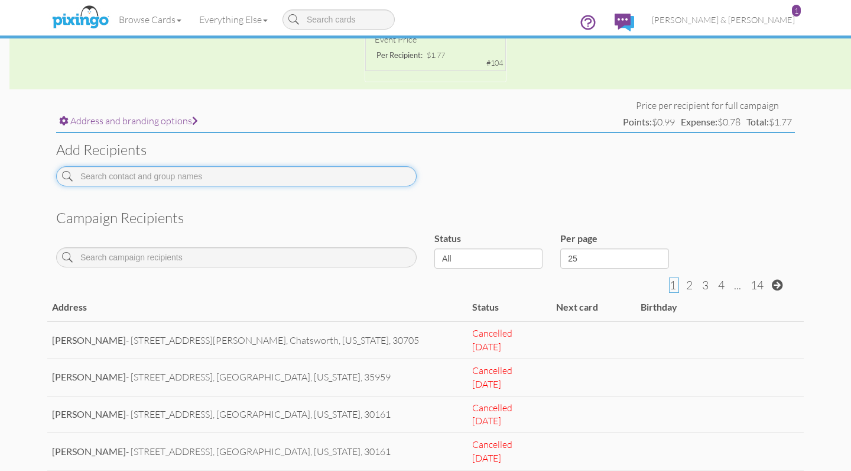
click at [126, 177] on input at bounding box center [236, 176] width 361 height 20
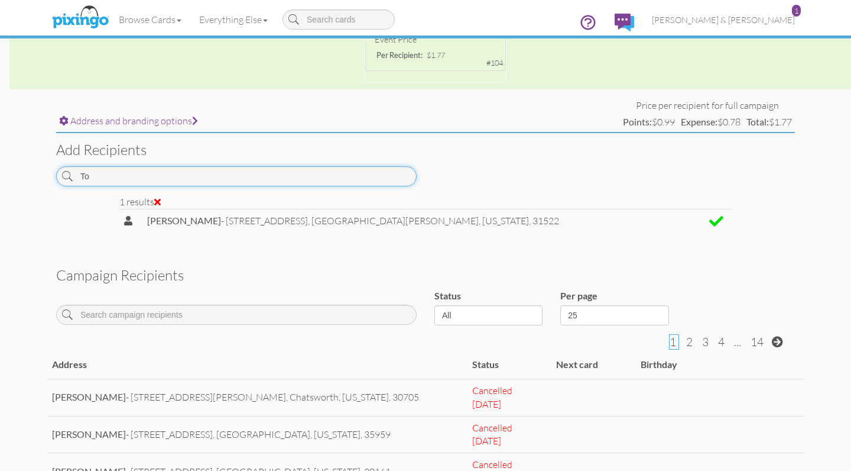
type input "T"
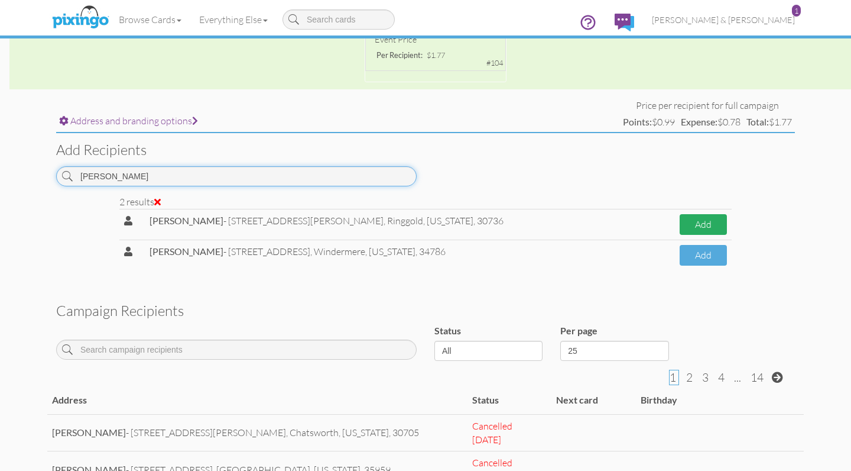
type input "stuart"
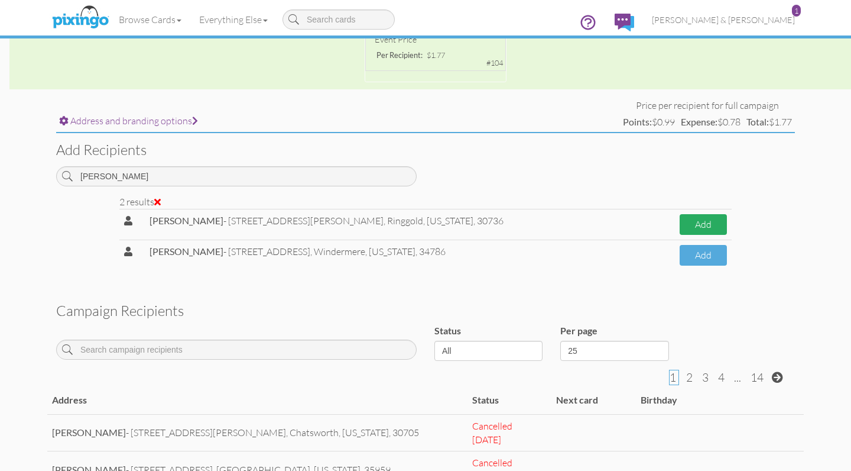
click at [688, 221] on button "Add" at bounding box center [703, 224] width 47 height 21
select select "object:10502"
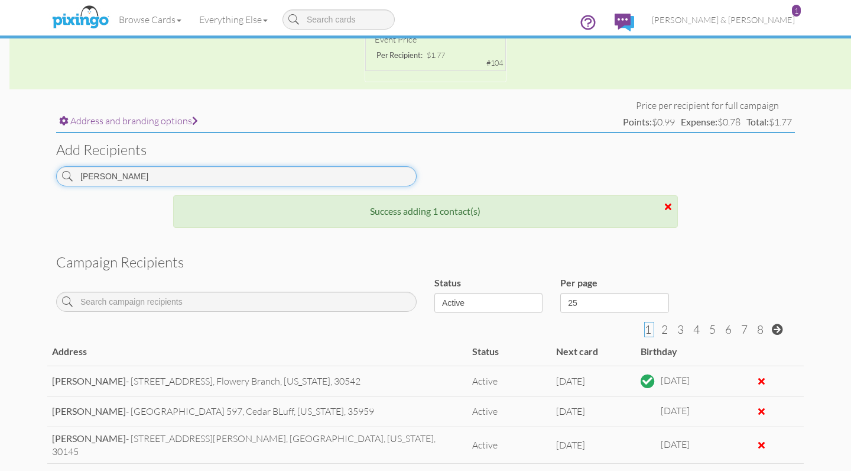
click at [153, 171] on input "stuart" at bounding box center [236, 176] width 361 height 20
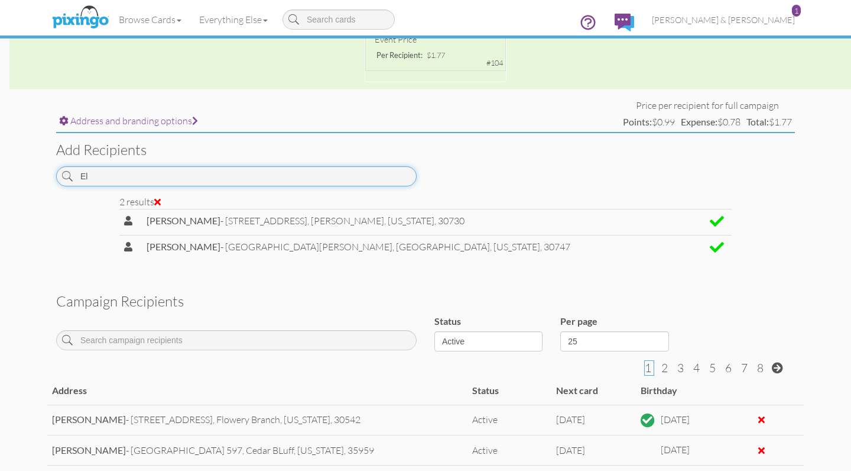
type input "E"
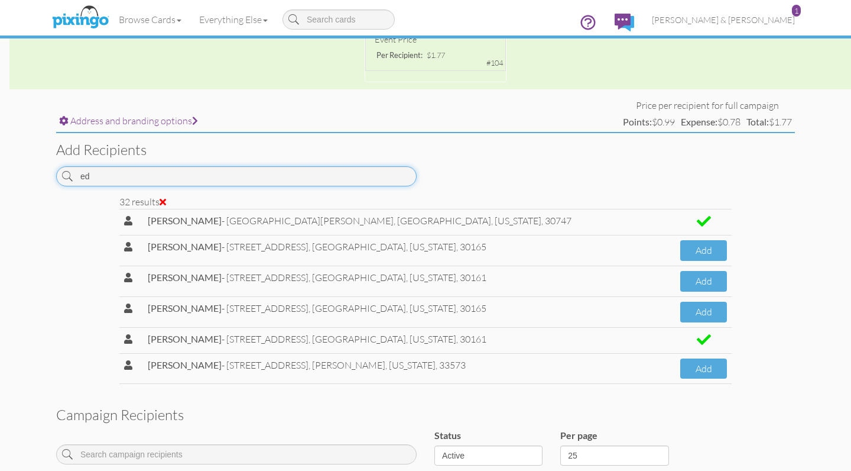
type input "e"
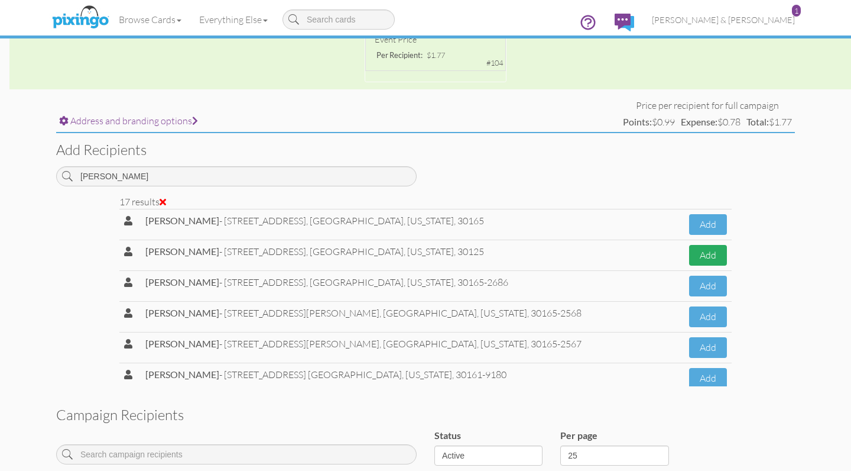
click at [715, 250] on button "Add" at bounding box center [708, 255] width 38 height 21
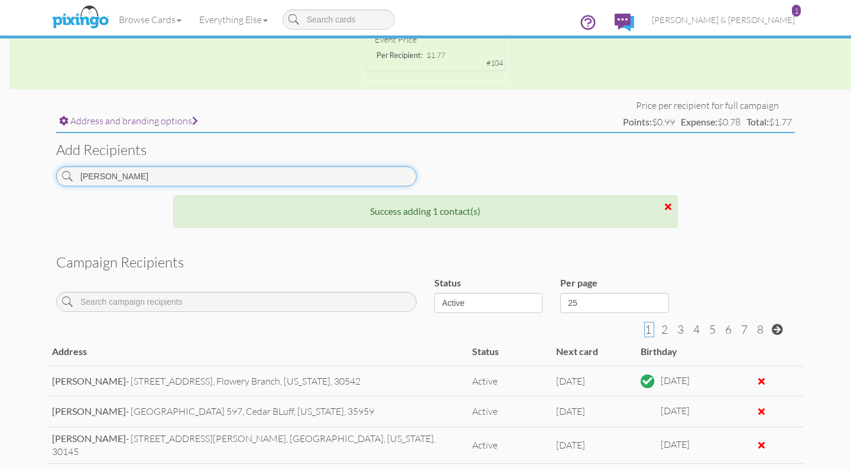
click at [159, 173] on input "Patel" at bounding box center [236, 176] width 361 height 20
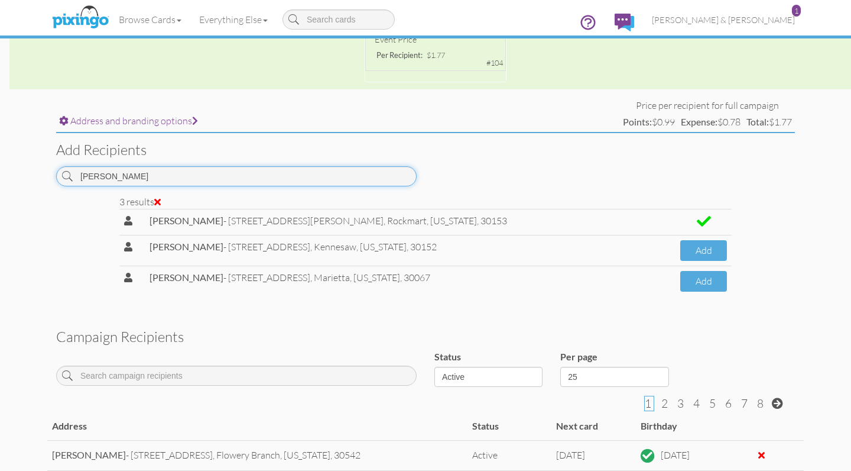
click at [136, 173] on input "dunn" at bounding box center [236, 176] width 361 height 20
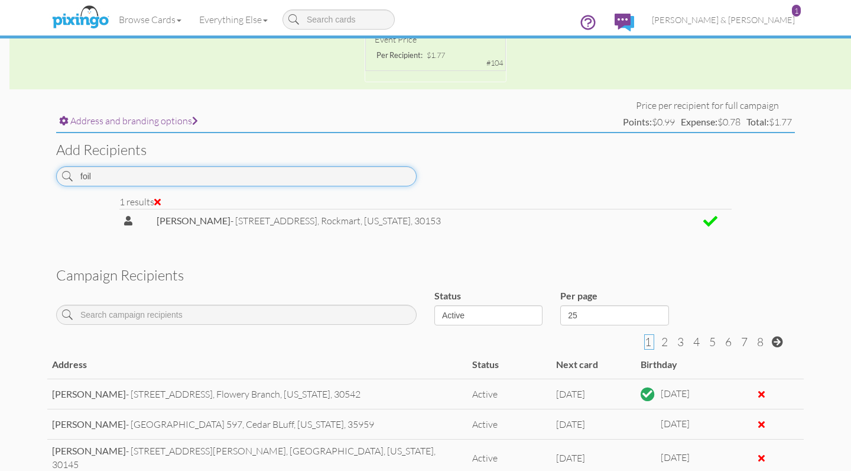
click at [113, 172] on input "foil" at bounding box center [236, 176] width 361 height 20
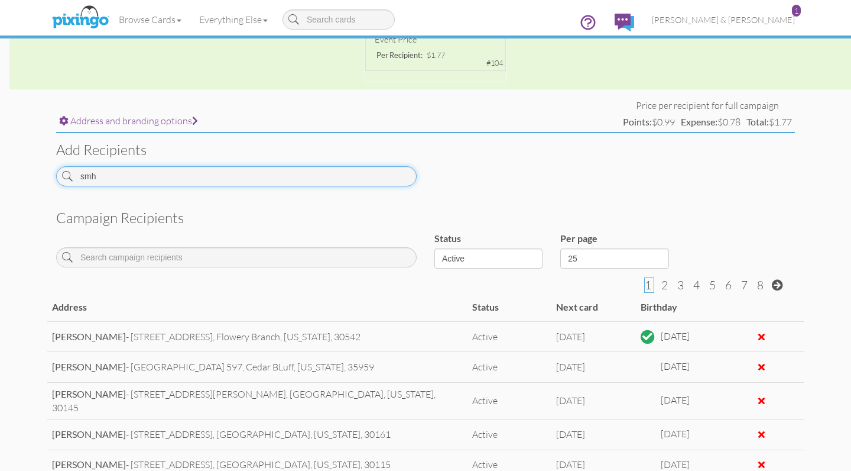
click at [113, 172] on input "smh" at bounding box center [236, 176] width 361 height 20
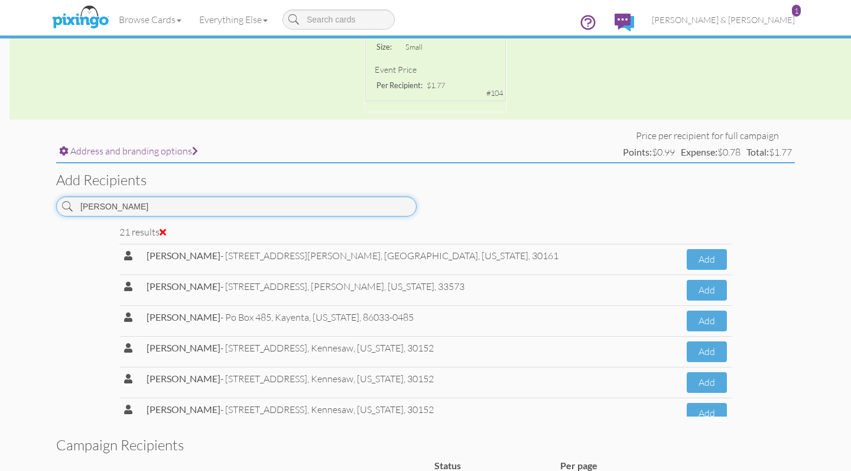
scroll to position [361, 0]
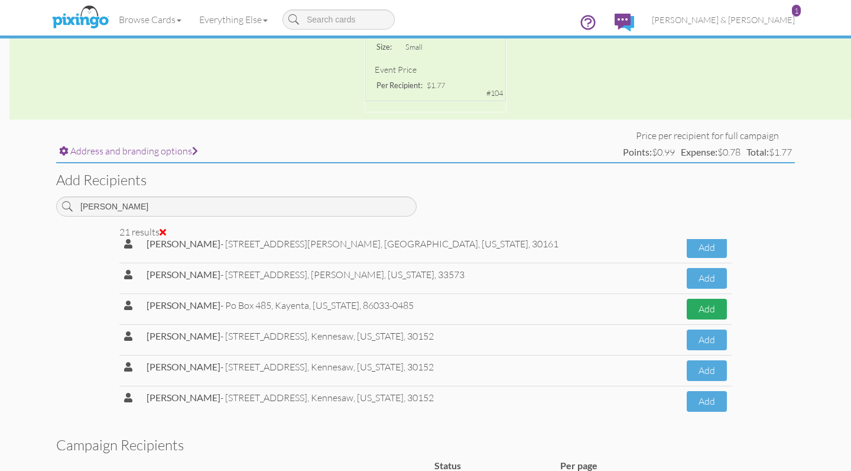
click at [713, 302] on button "Add" at bounding box center [707, 309] width 41 height 21
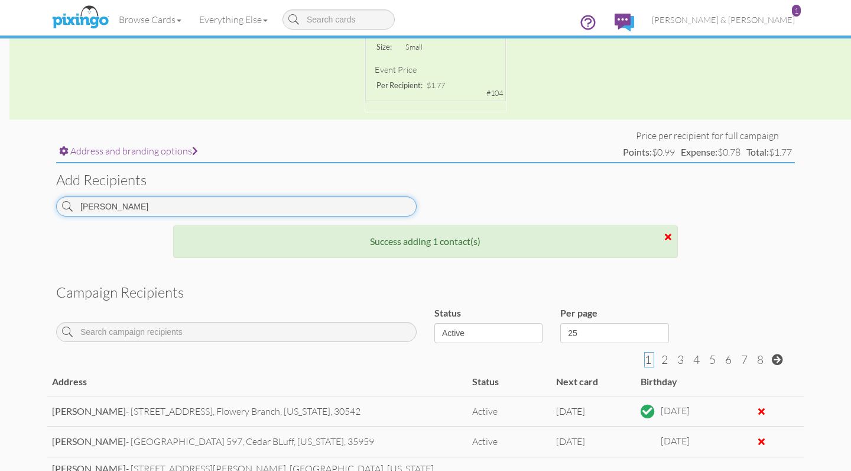
click at [170, 198] on input "smith" at bounding box center [236, 206] width 361 height 20
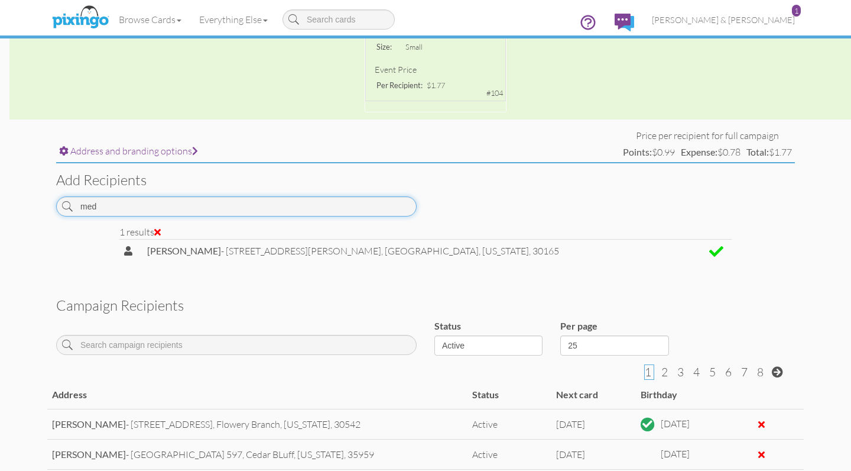
click at [140, 202] on input "med" at bounding box center [236, 206] width 361 height 20
type input "sew"
